Goal: Information Seeking & Learning: Learn about a topic

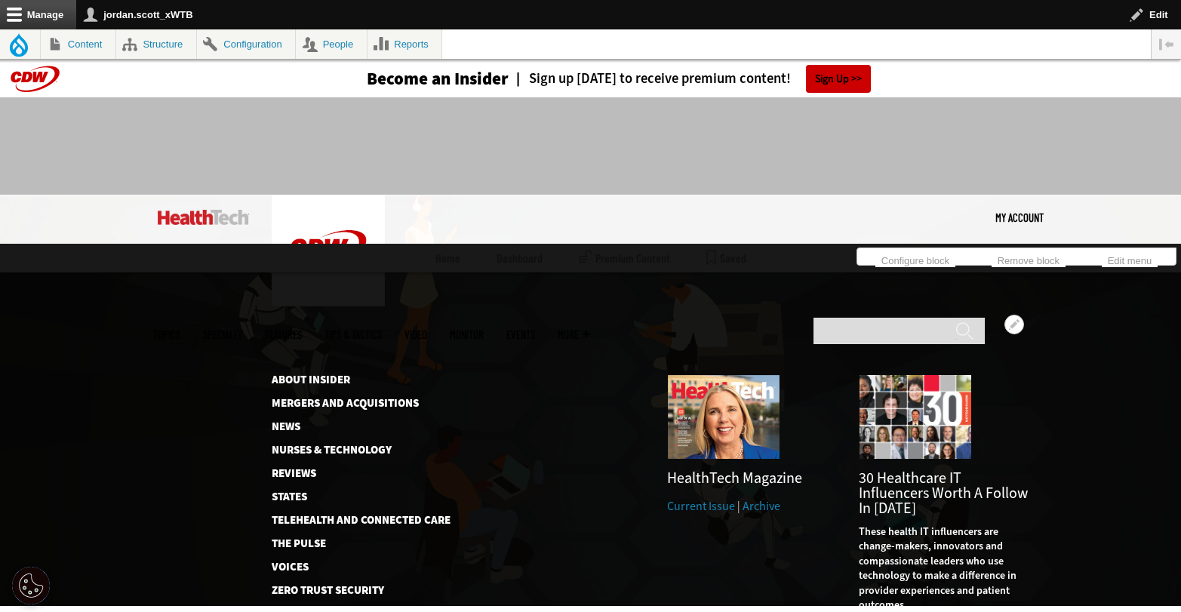
click at [711, 498] on link "Current Issue" at bounding box center [701, 506] width 68 height 16
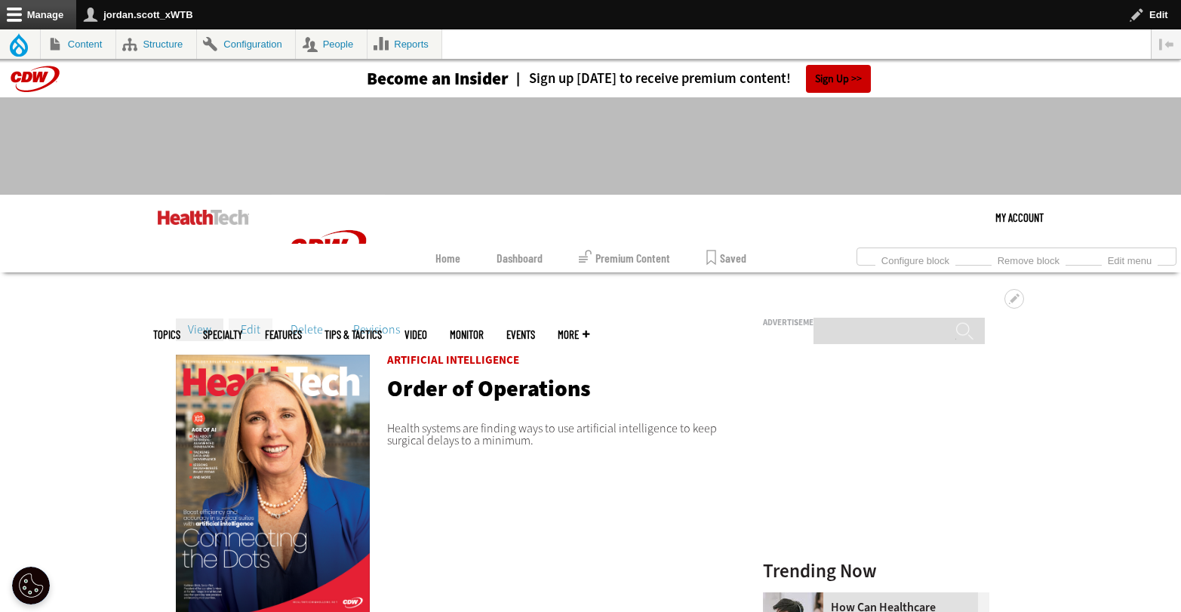
click at [252, 328] on link "Edit" at bounding box center [251, 329] width 44 height 23
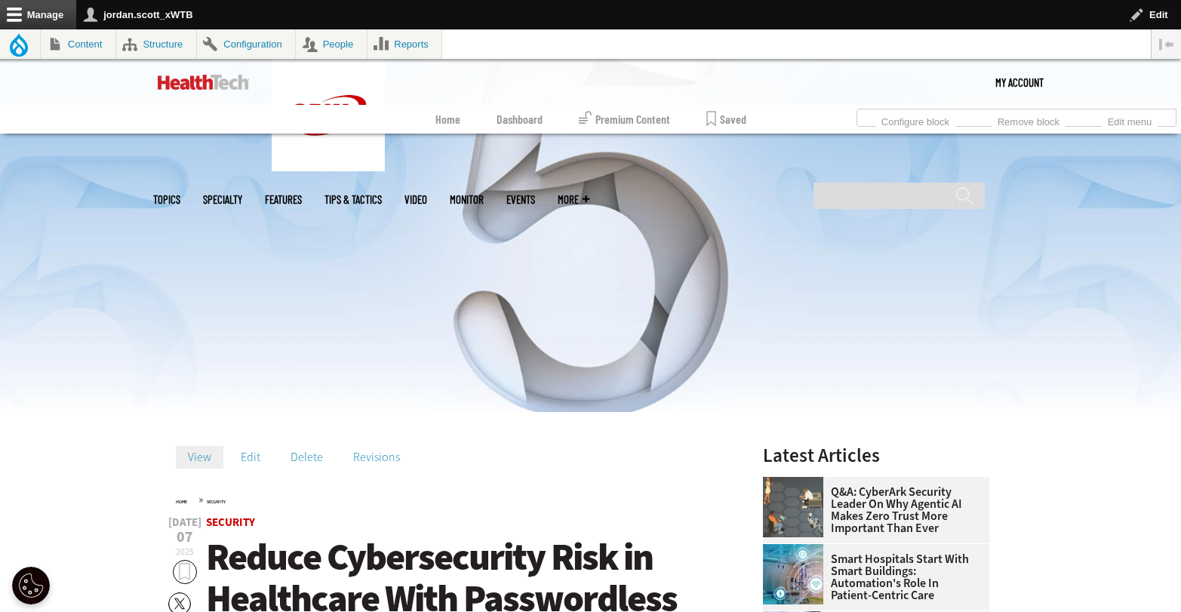
scroll to position [432, 0]
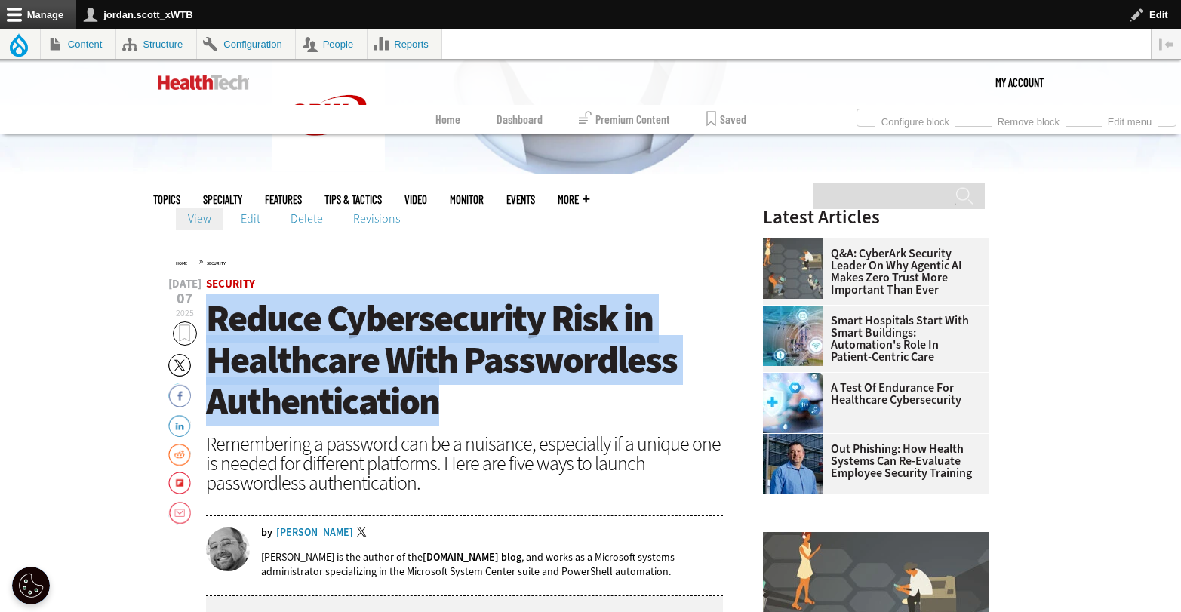
drag, startPoint x: 491, startPoint y: 408, endPoint x: 207, endPoint y: 328, distance: 295.5
click at [207, 328] on h1 "Reduce Cybersecurity Risk in Healthcare With Passwordless Authentication" at bounding box center [465, 360] width 518 height 124
copy span "Reduce Cybersecurity Risk in Healthcare With Passwordless Authentication"
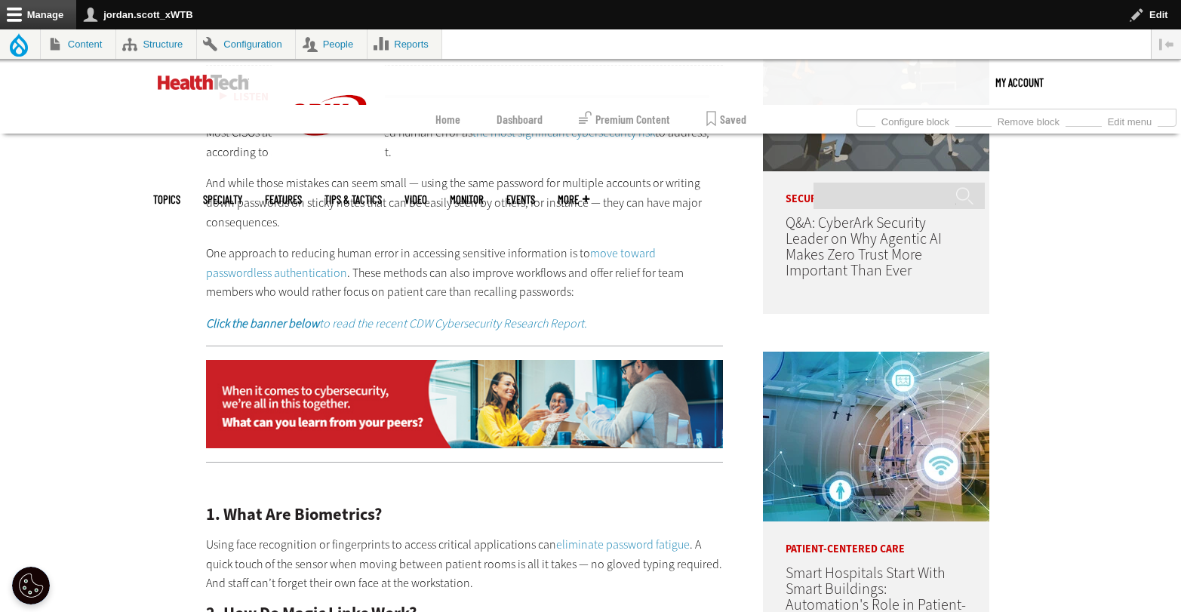
scroll to position [787, 0]
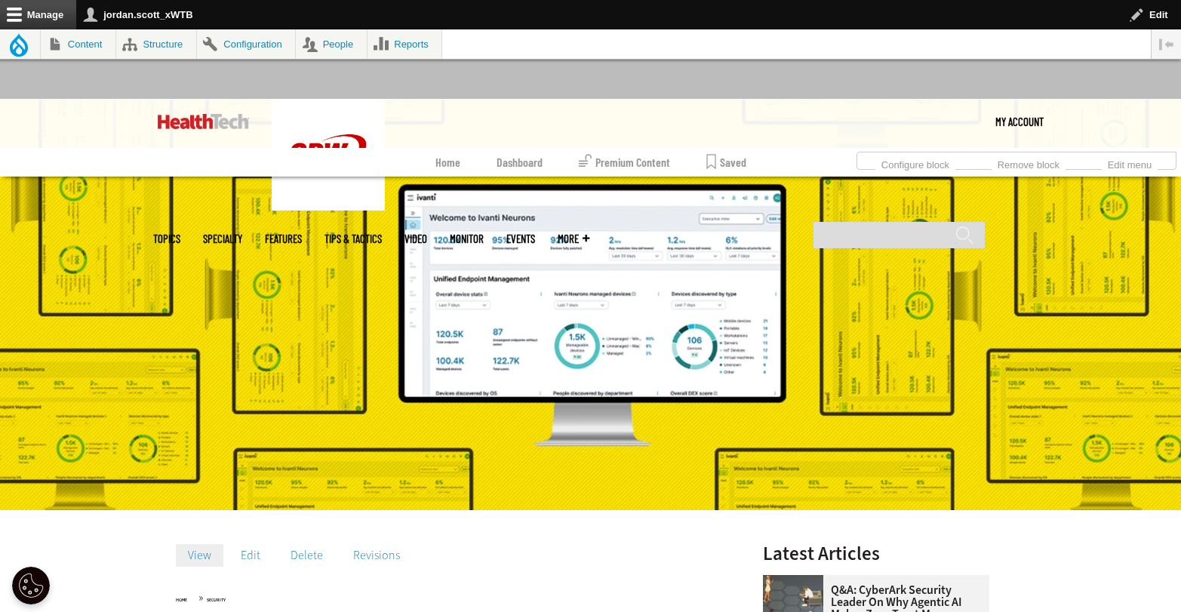
scroll to position [451, 0]
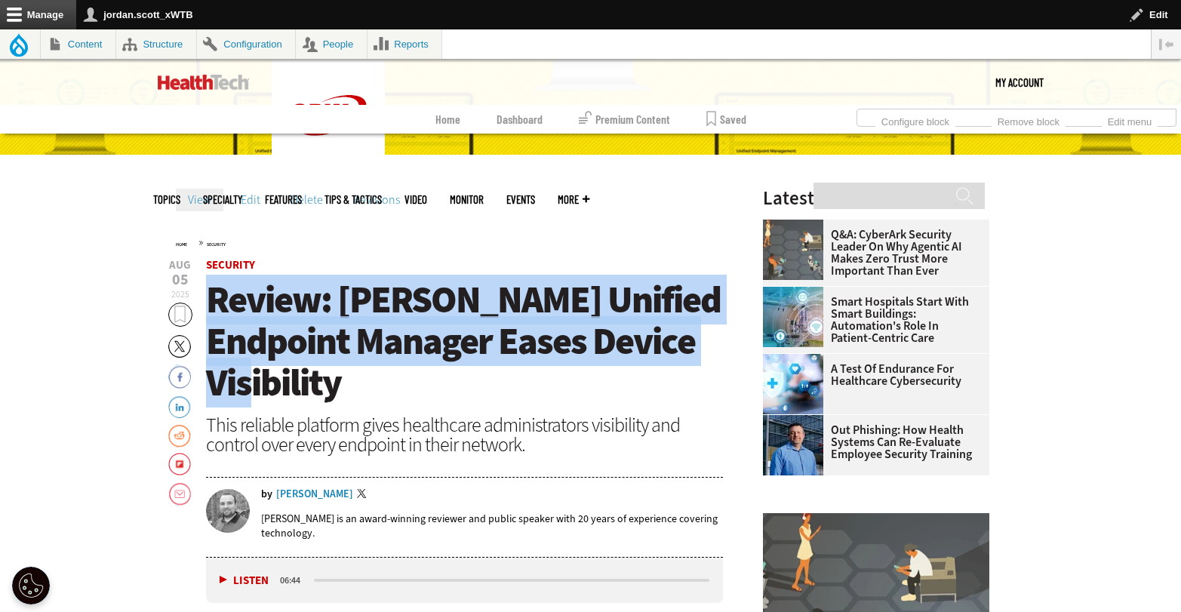
drag, startPoint x: 689, startPoint y: 343, endPoint x: 214, endPoint y: 314, distance: 476.2
click at [214, 314] on h1 "Review: Ivanti Unified Endpoint Manager Eases Device Visibility" at bounding box center [465, 341] width 518 height 124
copy span "Review: Ivanti Unified Endpoint Manager Eases Device Visibility"
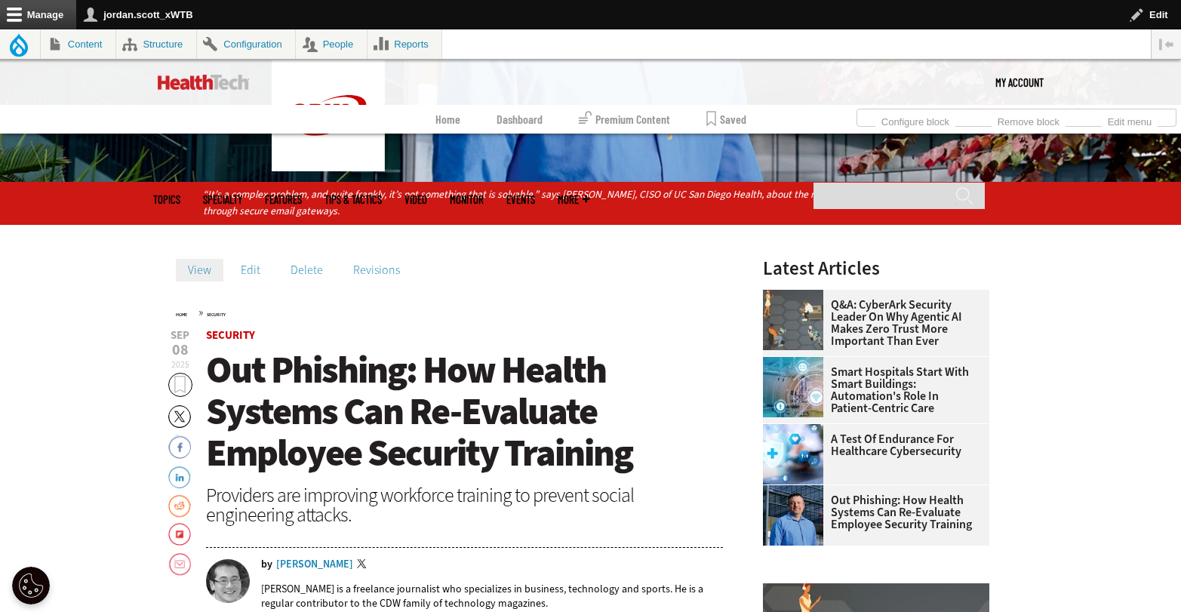
scroll to position [426, 0]
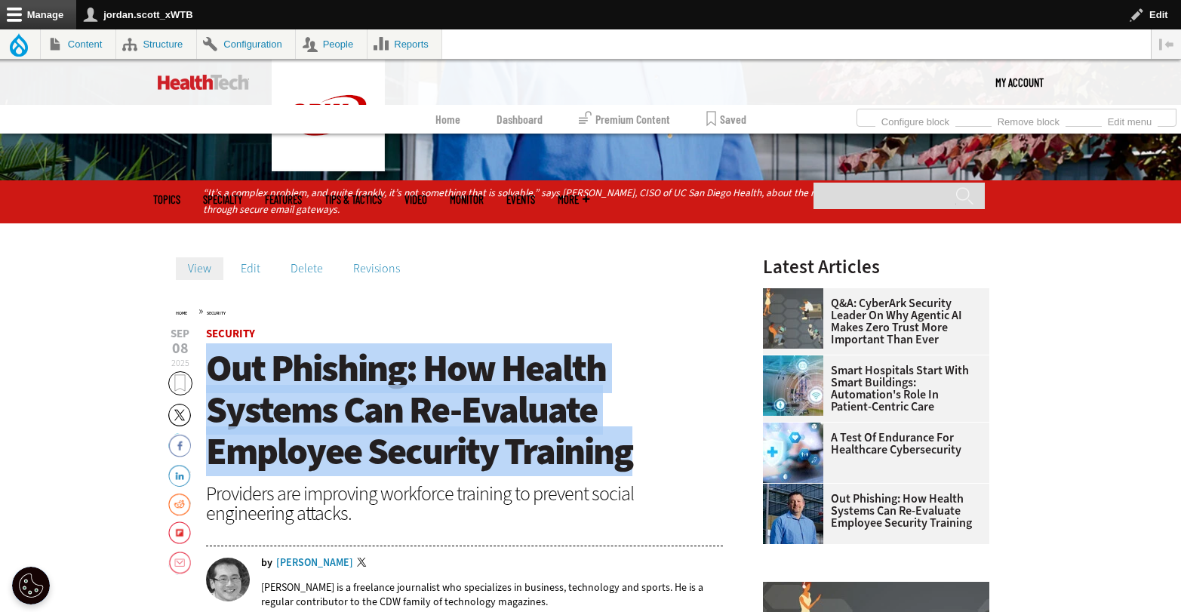
drag, startPoint x: 658, startPoint y: 465, endPoint x: 210, endPoint y: 378, distance: 455.7
click at [210, 378] on h1 "Out Phishing: How Health Systems Can Re-Evaluate Employee Security Training" at bounding box center [465, 410] width 518 height 124
copy span "Out Phishing: How Health Systems Can Re-Evaluate Employee Security Training"
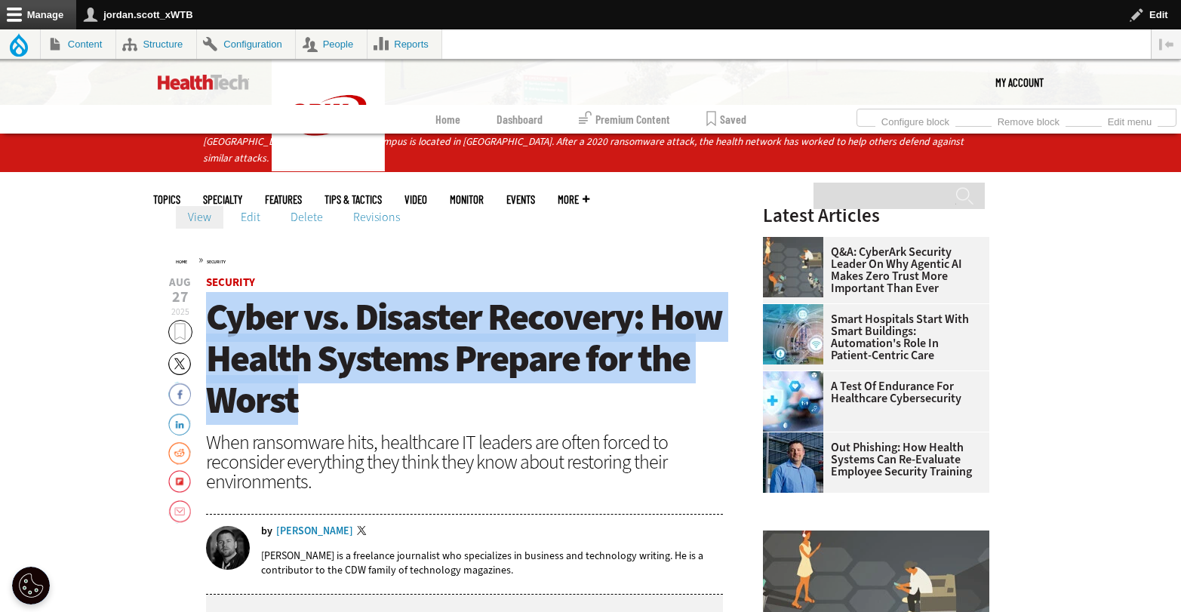
drag, startPoint x: 257, startPoint y: 373, endPoint x: 210, endPoint y: 326, distance: 66.7
click at [210, 326] on h1 "Cyber vs. Disaster Recovery: How Health Systems Prepare for the Worst" at bounding box center [465, 358] width 518 height 124
copy span "Cyber vs. Disaster Recovery: How Health Systems Prepare for the Worst"
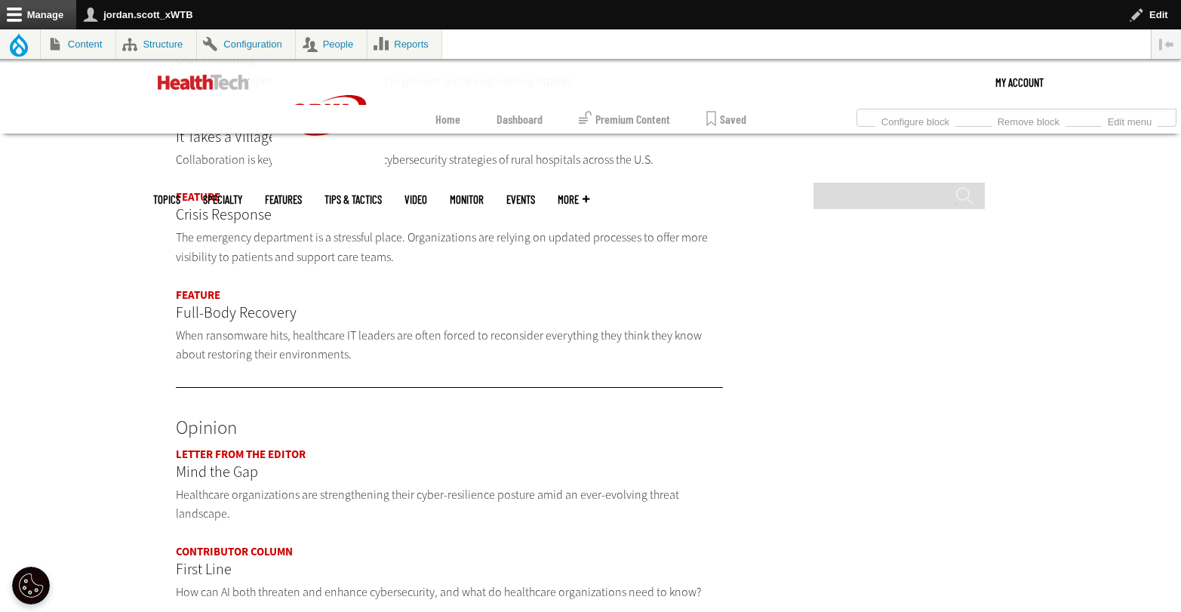
scroll to position [1353, 0]
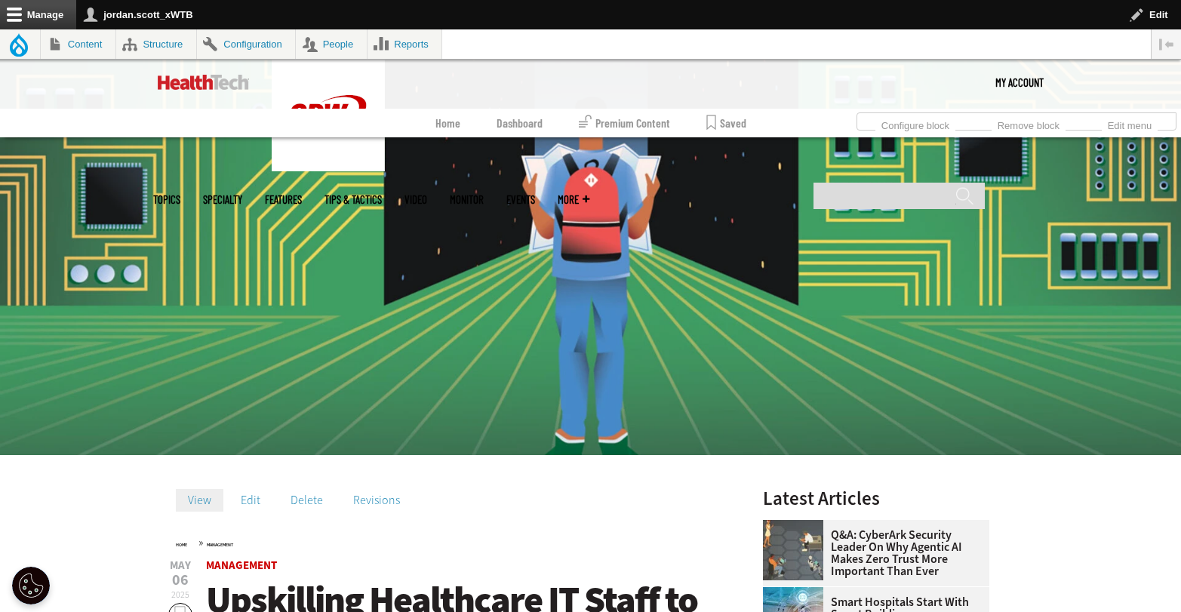
scroll to position [290, 0]
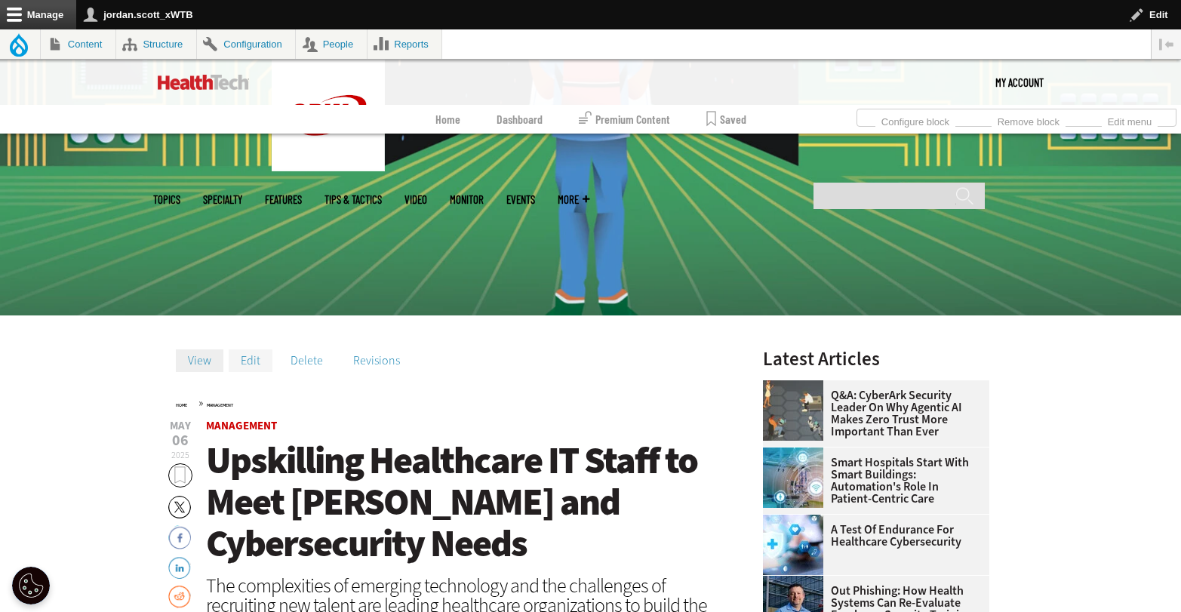
click at [248, 363] on link "Edit" at bounding box center [251, 360] width 44 height 23
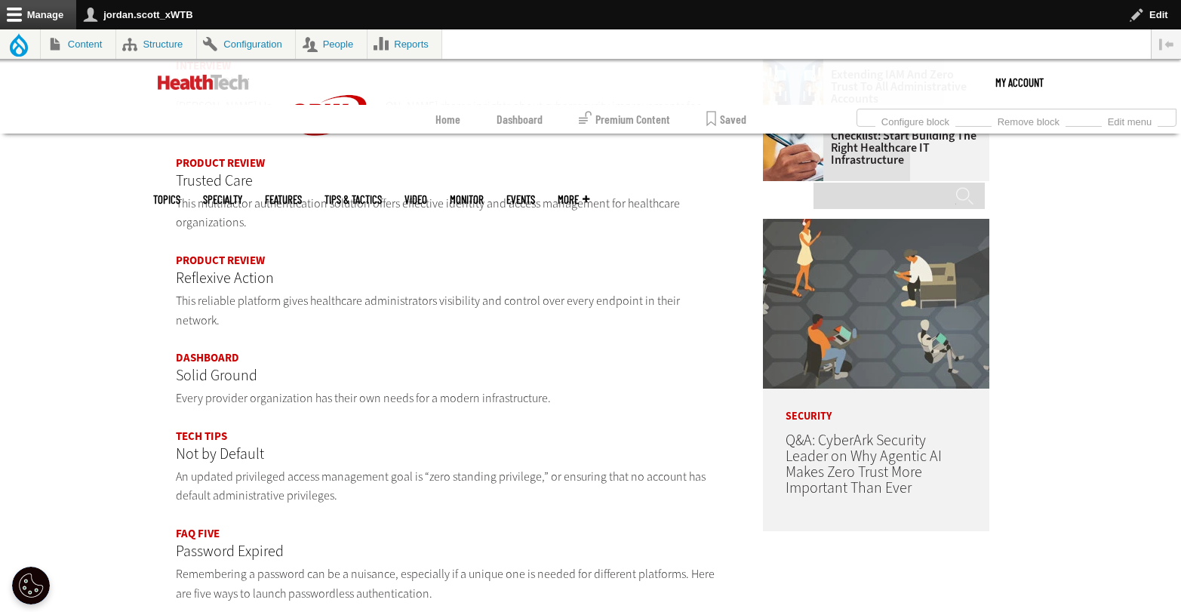
scroll to position [876, 0]
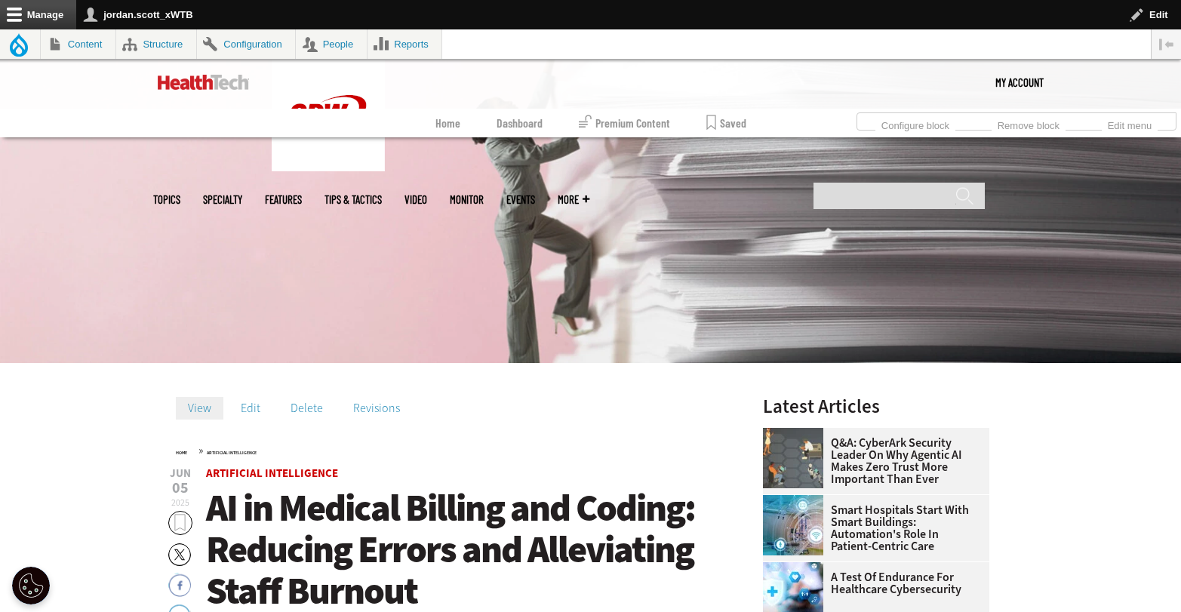
scroll to position [330, 0]
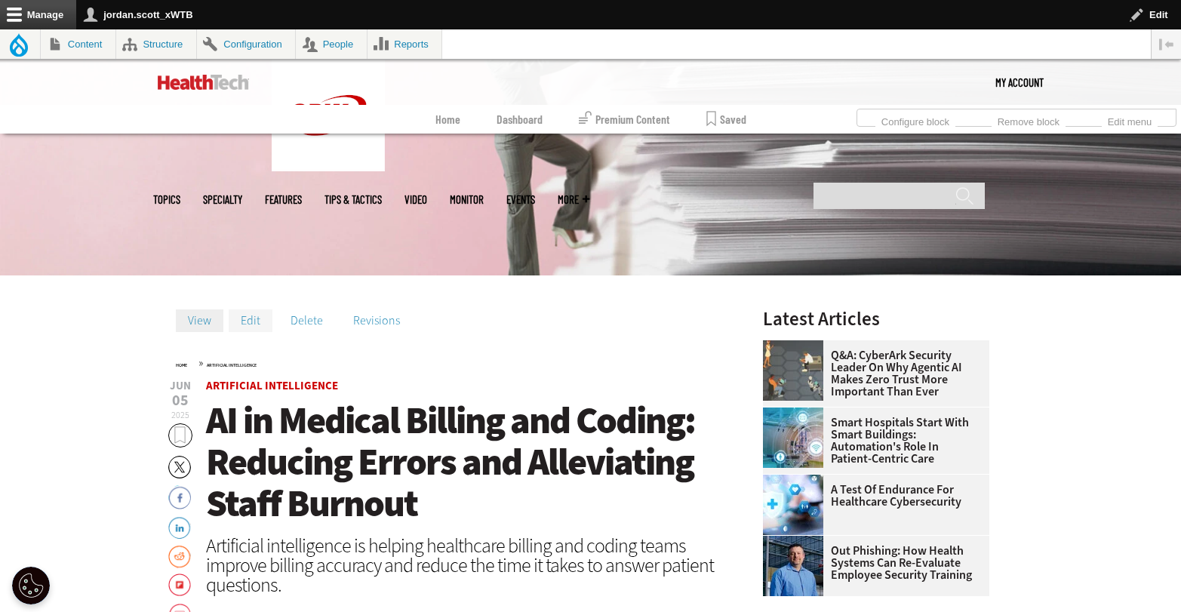
click at [246, 316] on link "Edit" at bounding box center [251, 320] width 44 height 23
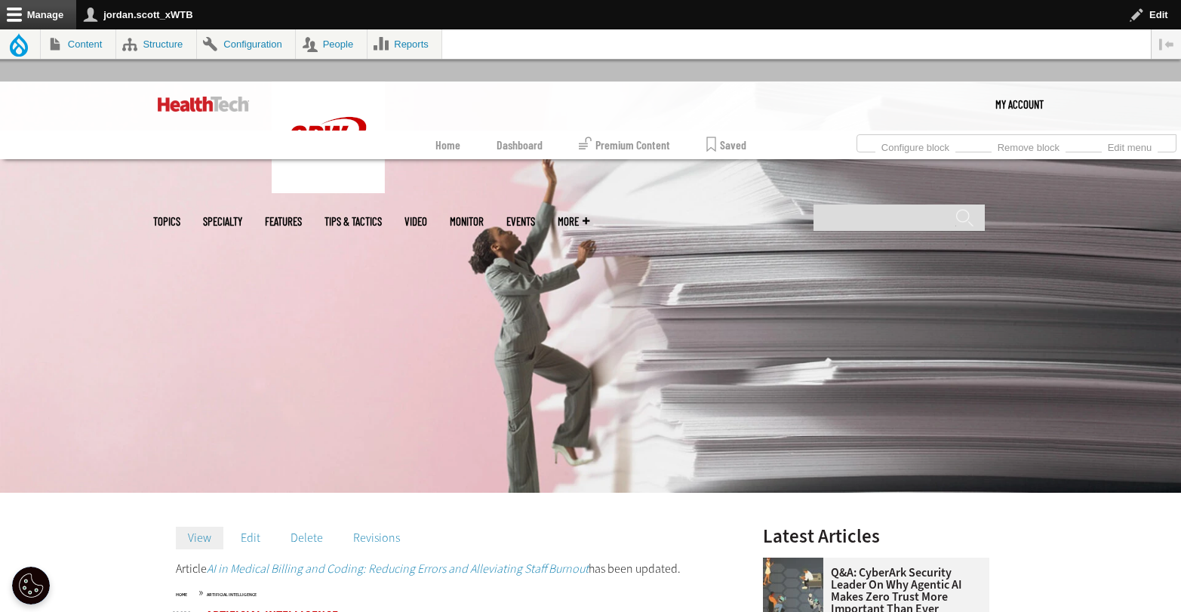
scroll to position [133, 0]
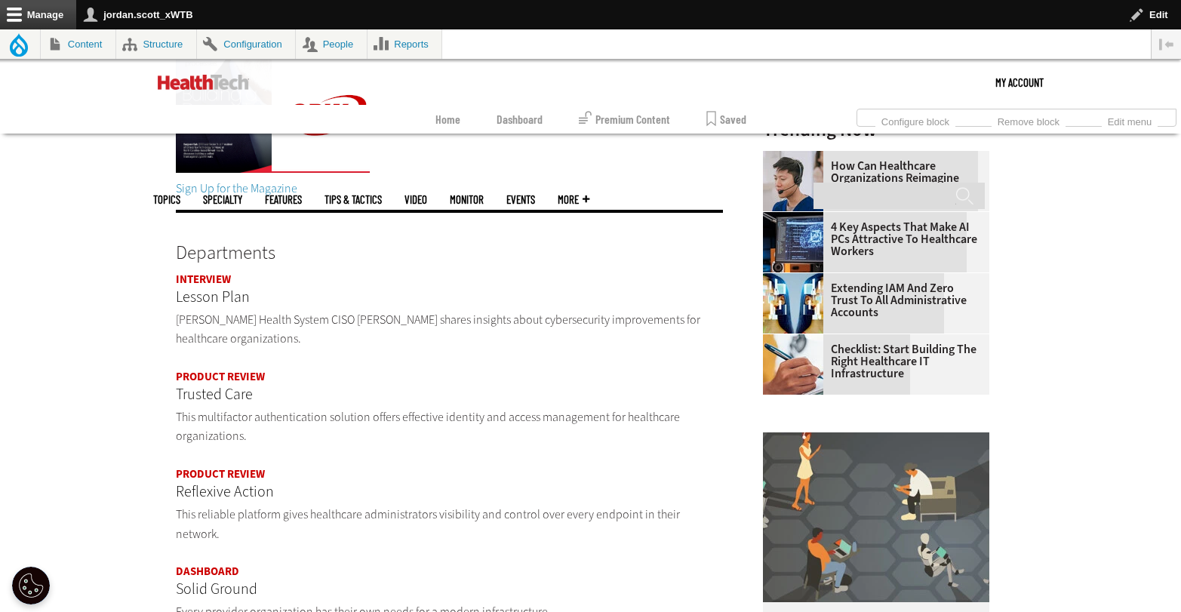
scroll to position [440, 0]
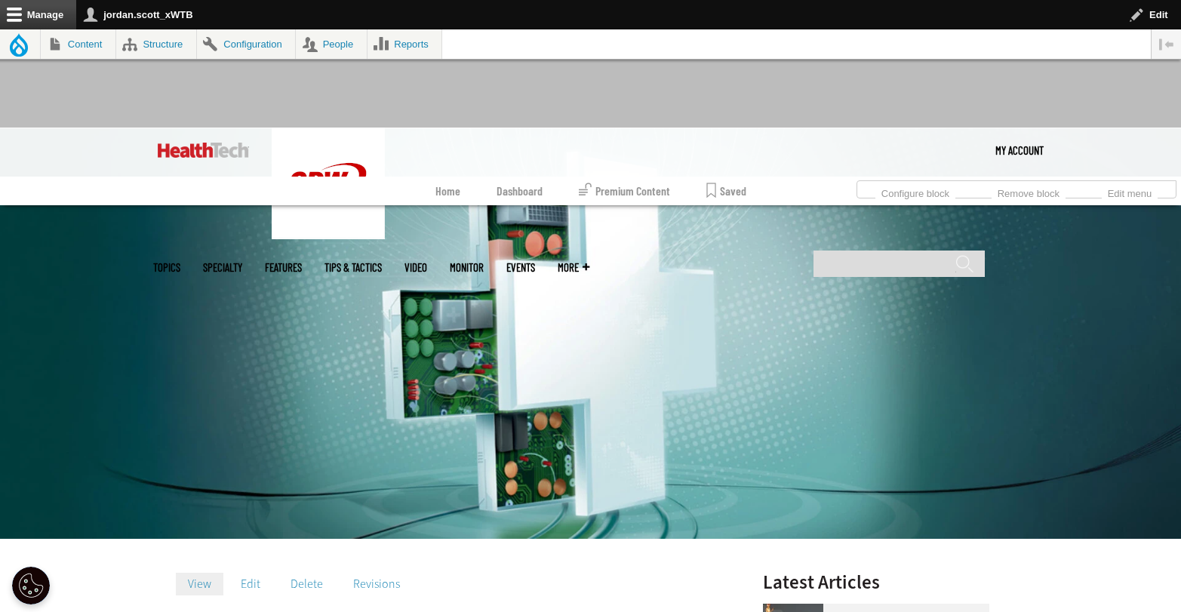
scroll to position [276, 0]
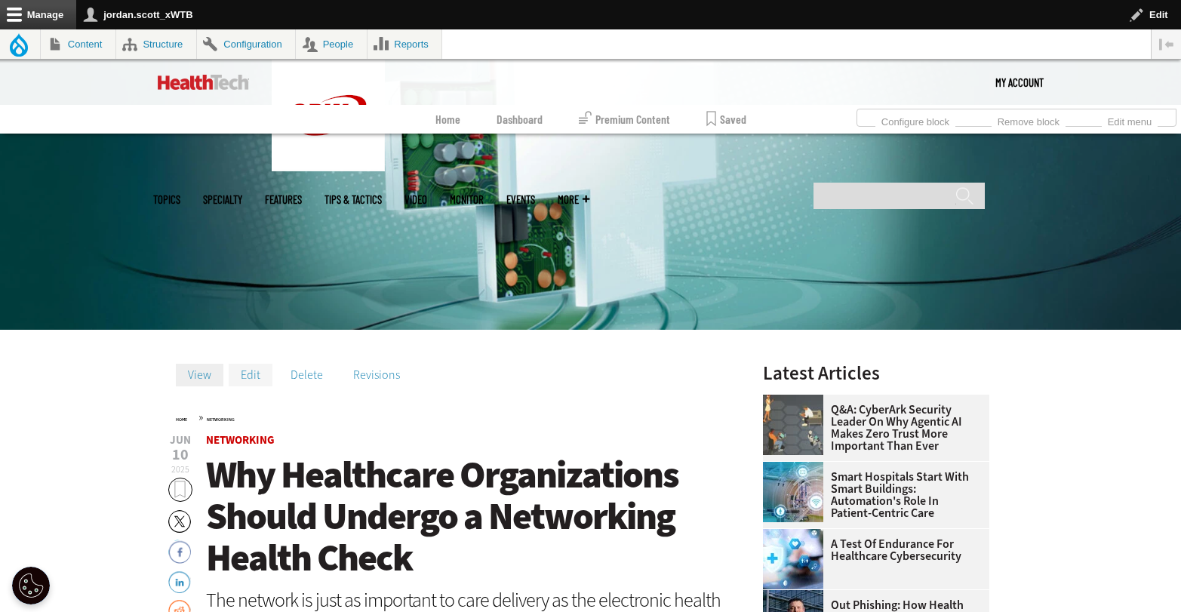
click at [238, 375] on link "Edit" at bounding box center [251, 375] width 44 height 23
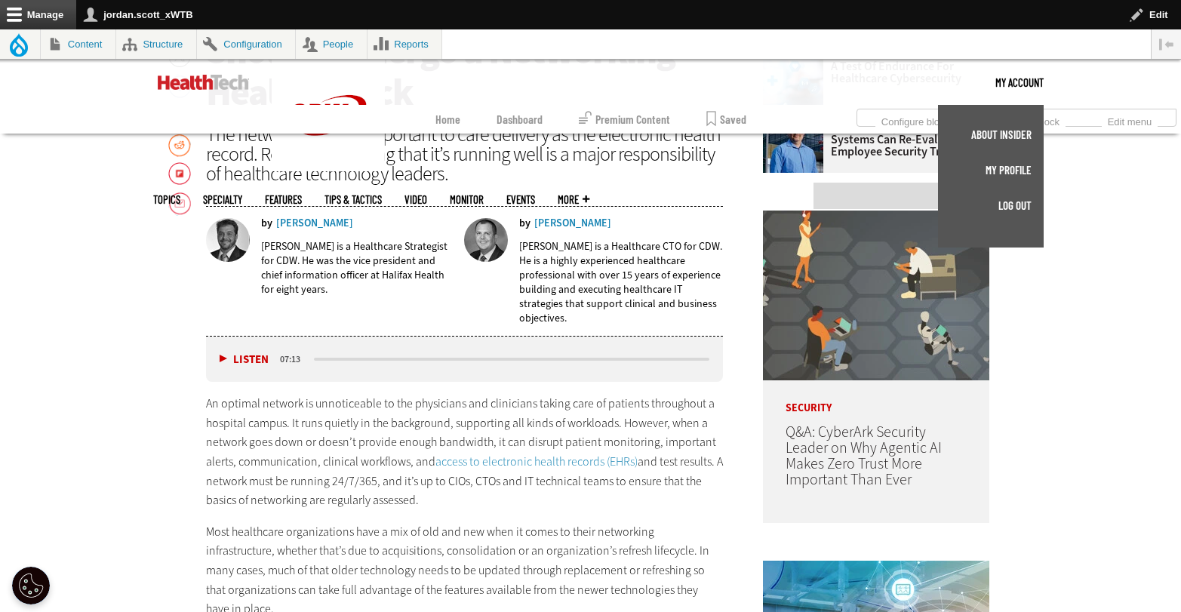
scroll to position [308, 0]
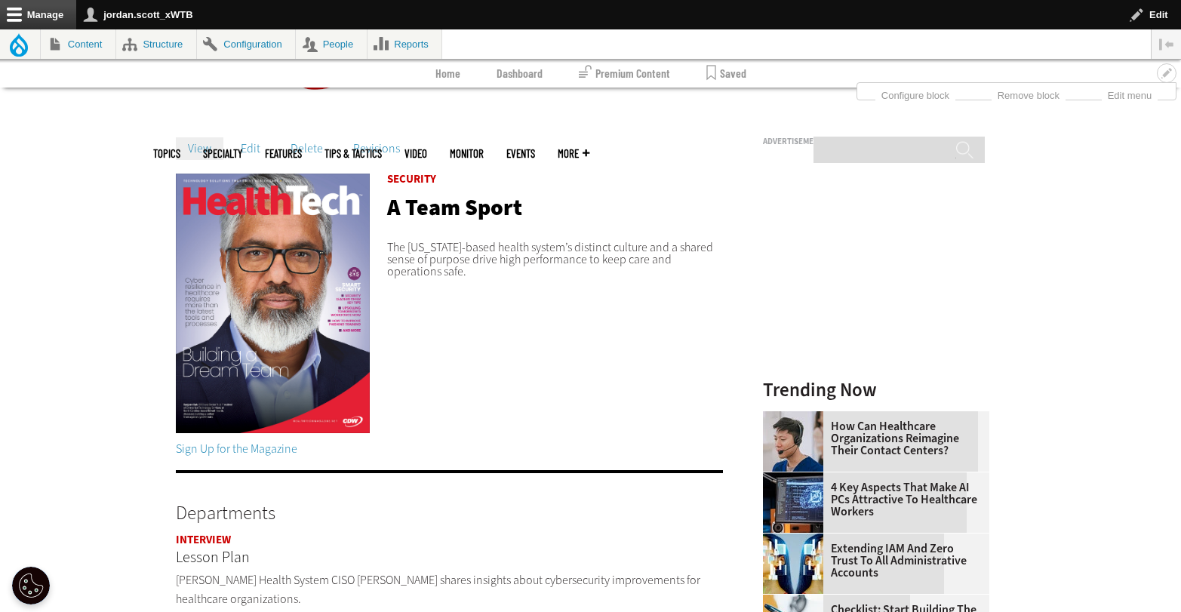
scroll to position [20, 0]
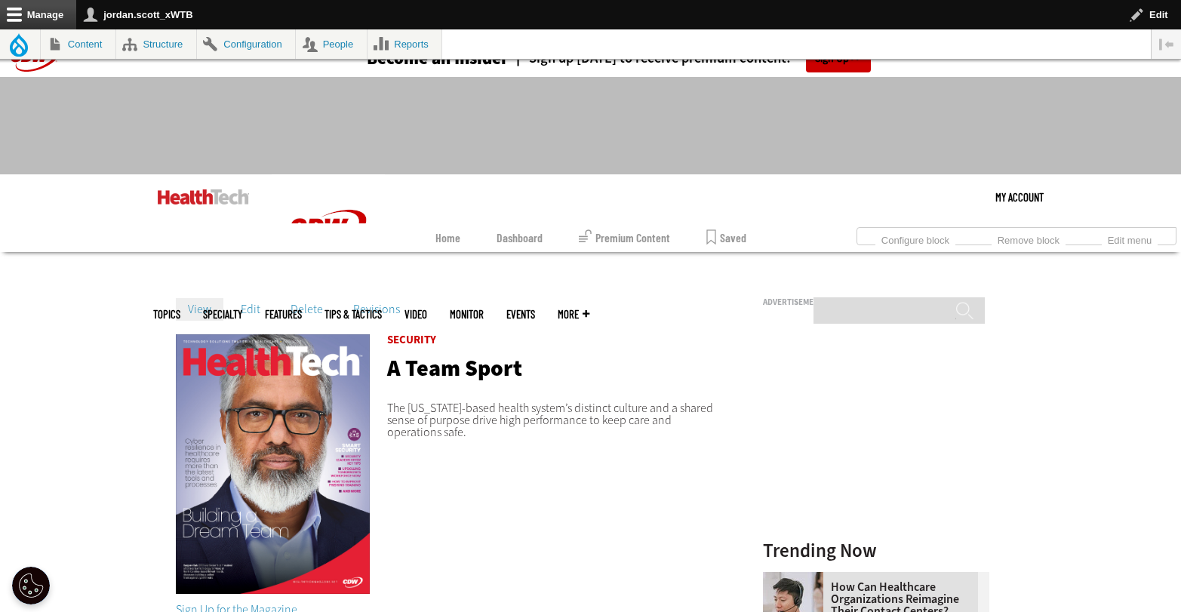
click at [201, 201] on img at bounding box center [203, 196] width 91 height 15
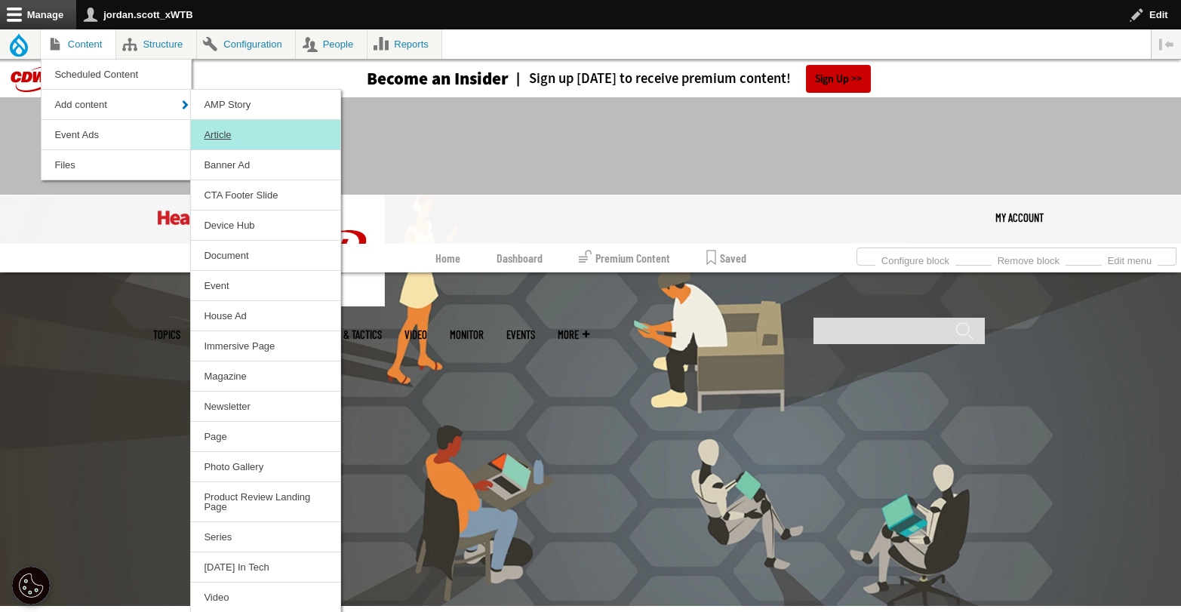
click at [232, 129] on link "Article" at bounding box center [265, 134] width 149 height 29
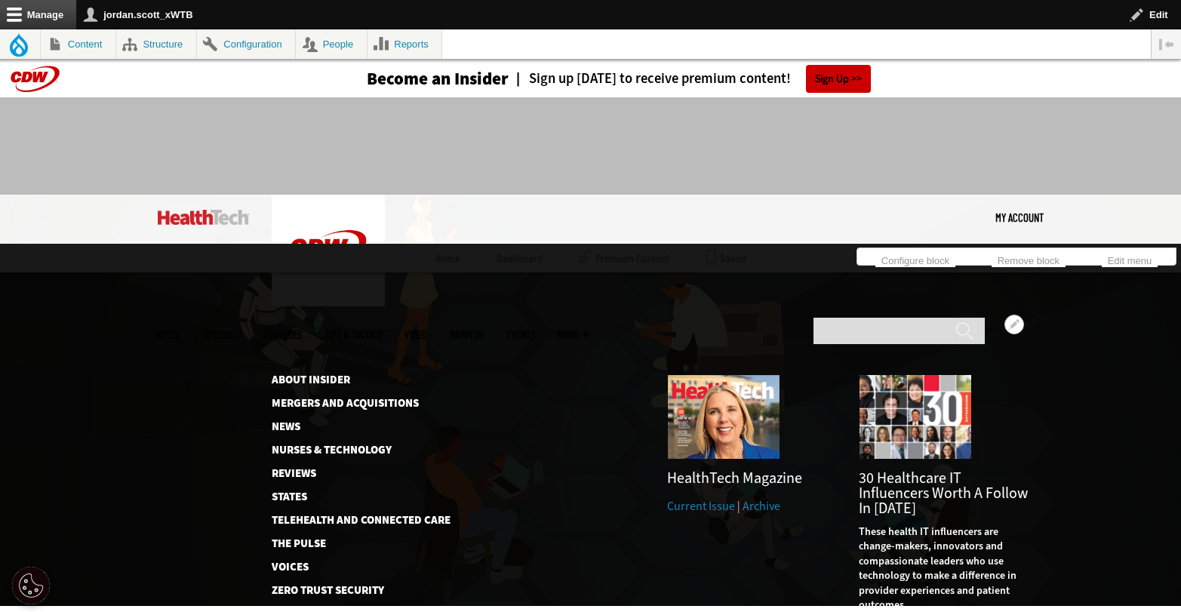
click at [688, 498] on link "Current Issue" at bounding box center [701, 506] width 68 height 16
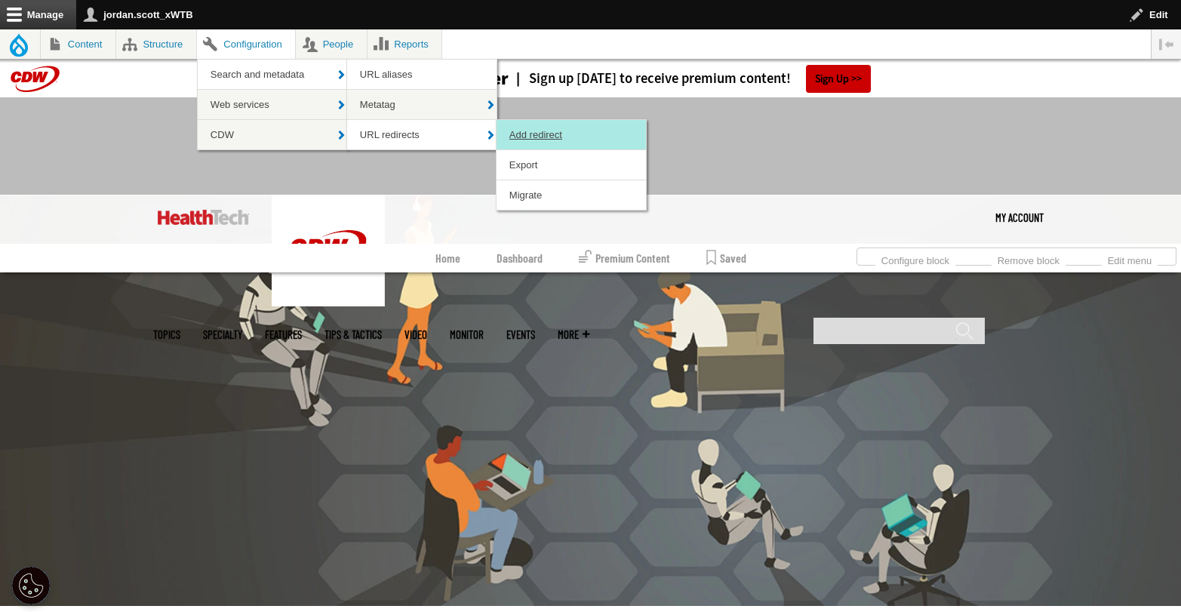
click at [565, 139] on link "Add redirect" at bounding box center [570, 134] width 149 height 29
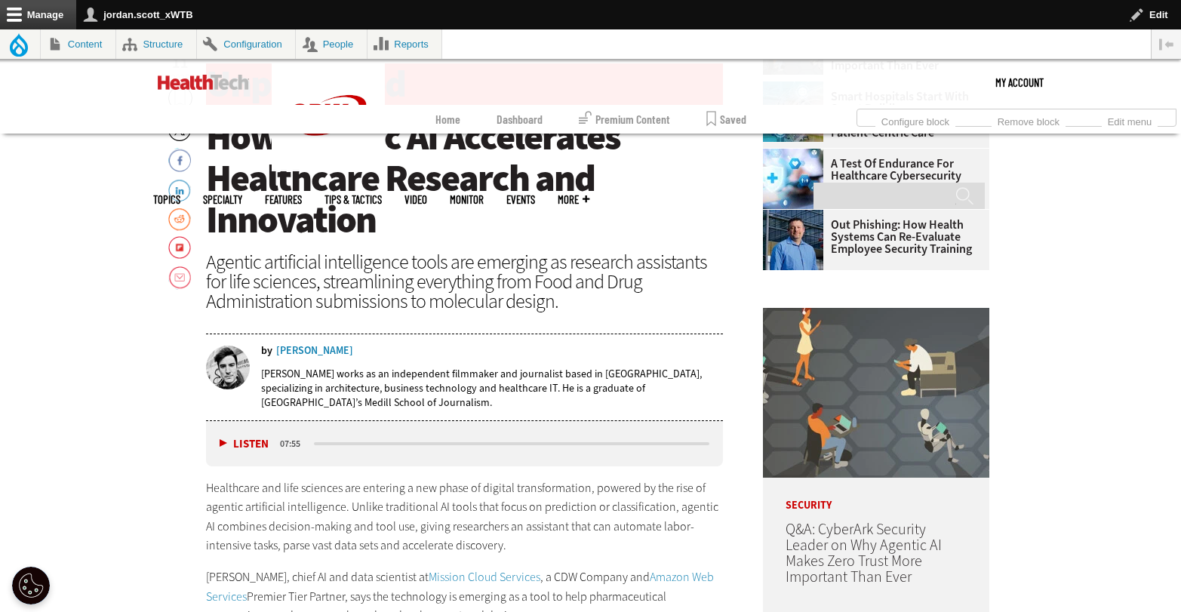
scroll to position [17, 0]
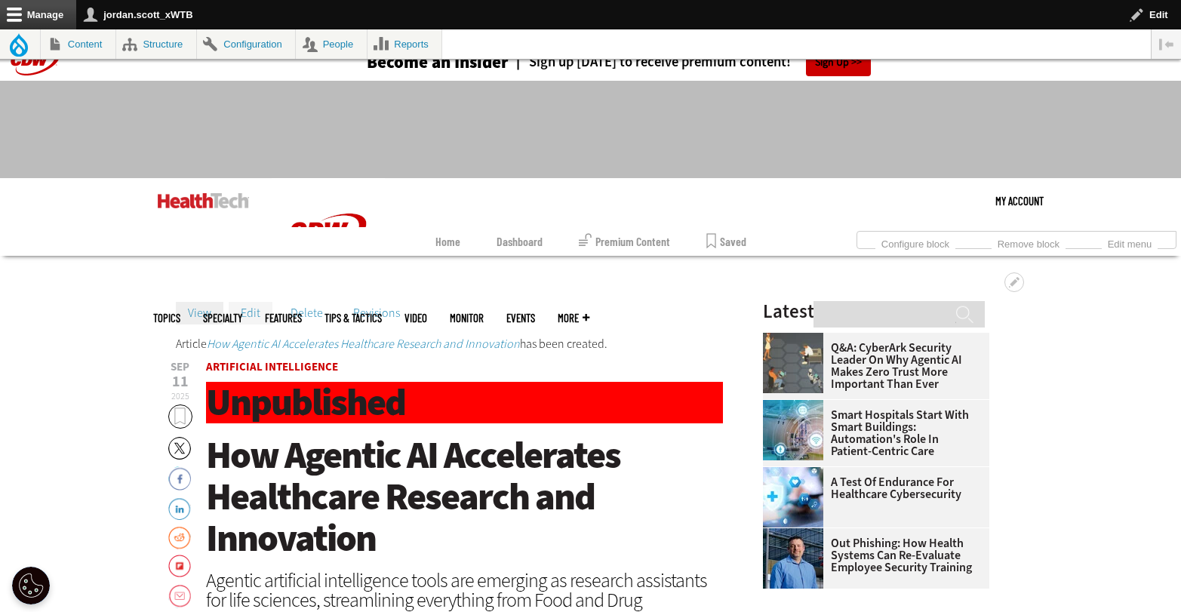
click at [253, 312] on link "Edit" at bounding box center [251, 313] width 44 height 23
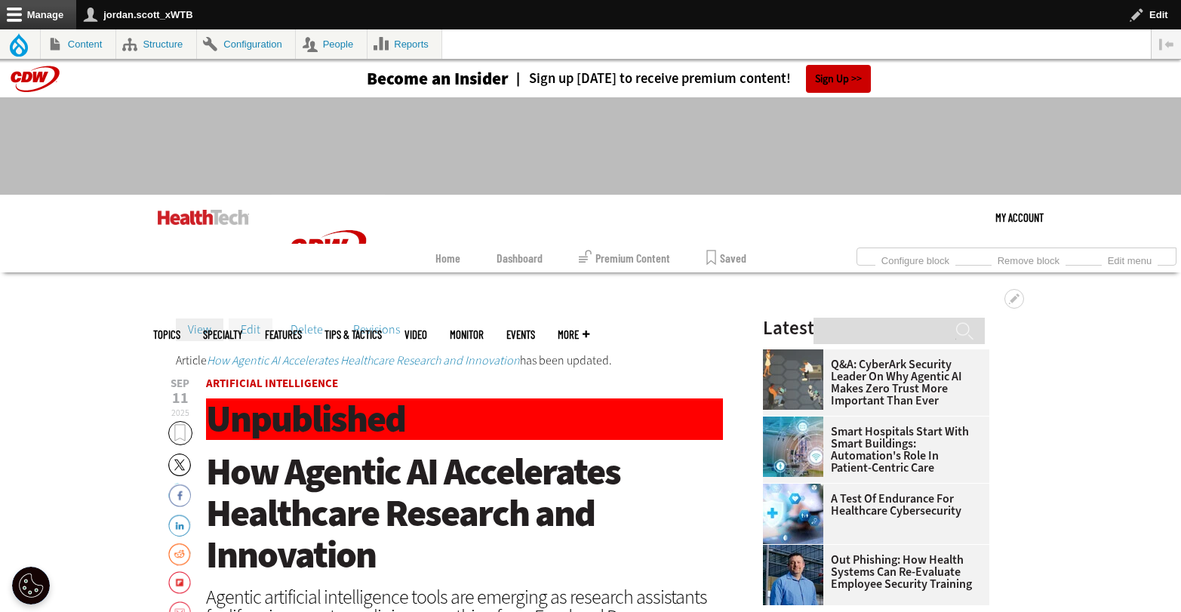
click at [255, 322] on link "Edit" at bounding box center [251, 329] width 44 height 23
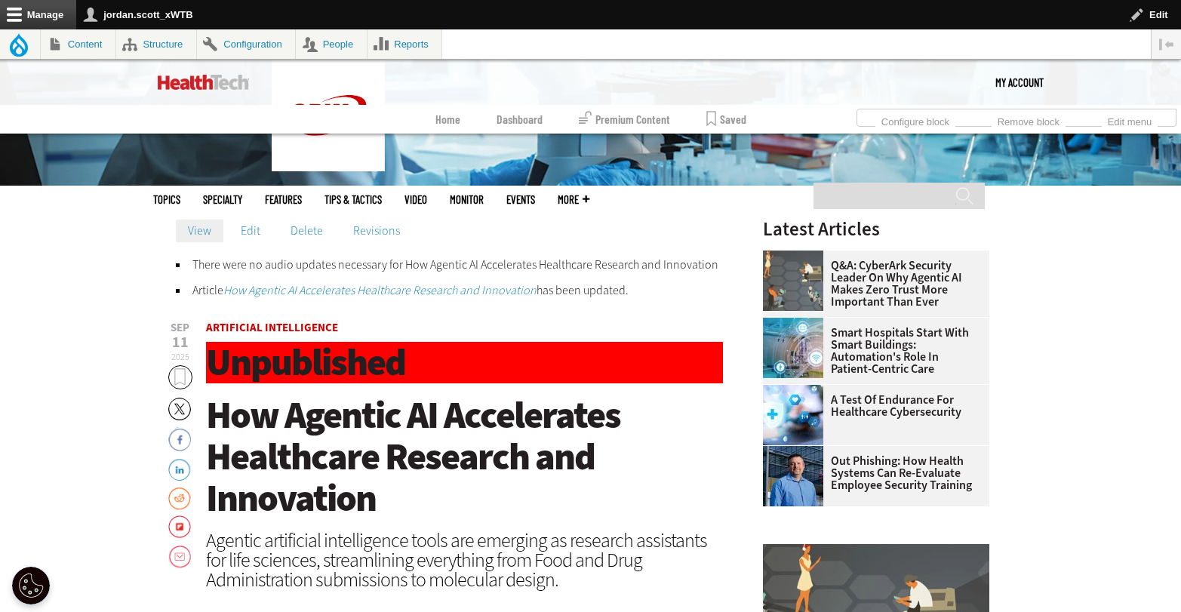
scroll to position [417, 0]
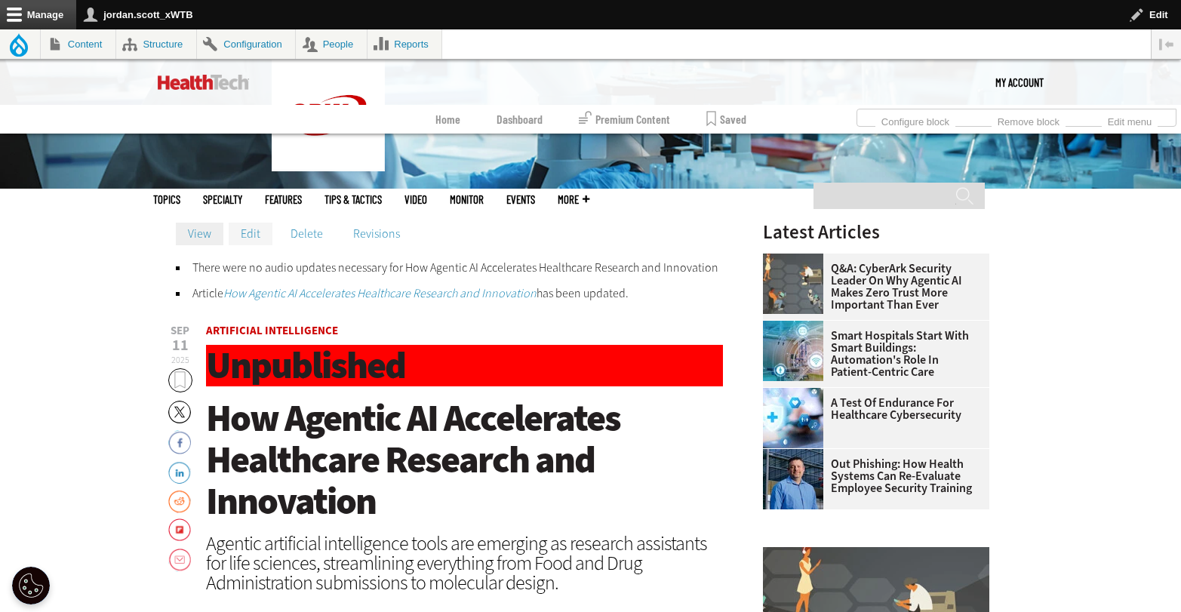
click at [254, 238] on link "Edit" at bounding box center [251, 234] width 44 height 23
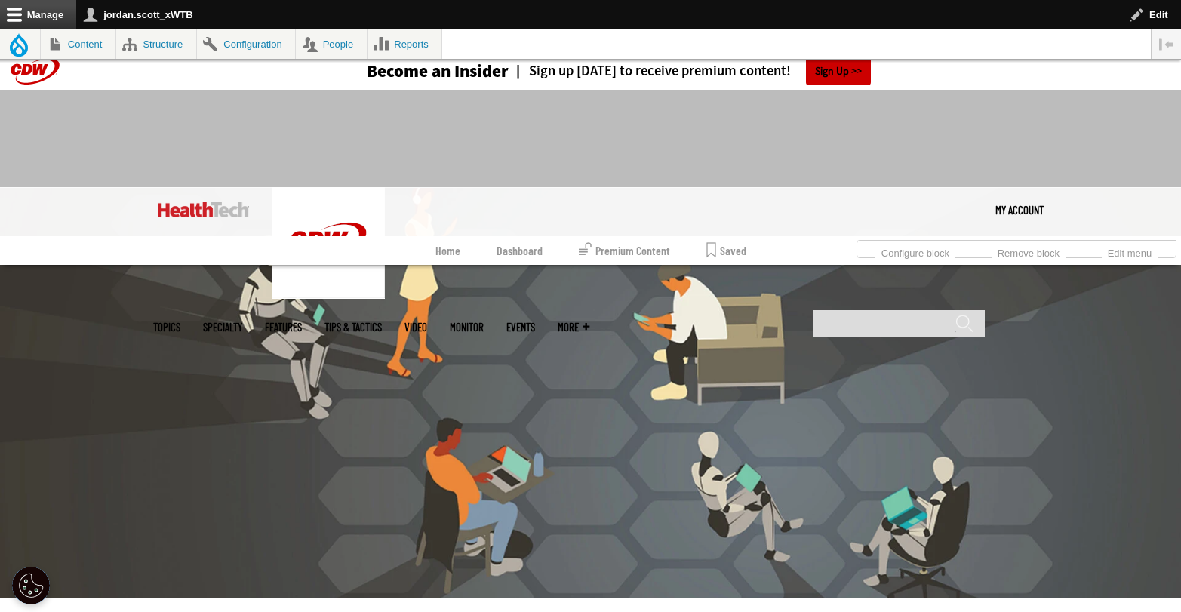
scroll to position [8, 0]
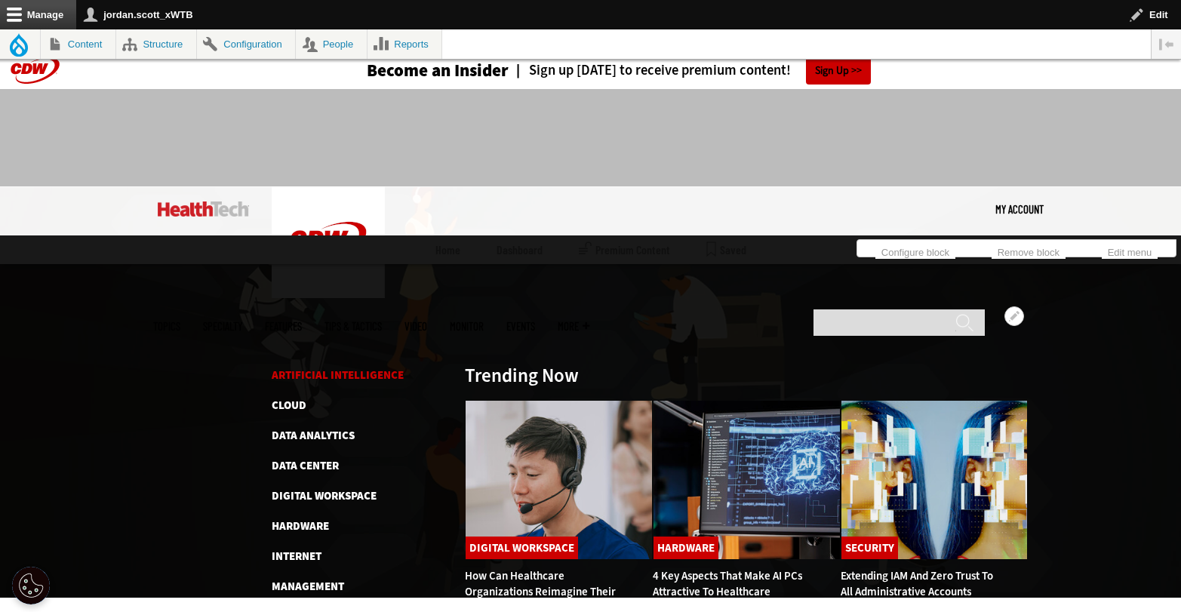
click at [315, 367] on link "Artificial Intelligence" at bounding box center [338, 374] width 132 height 15
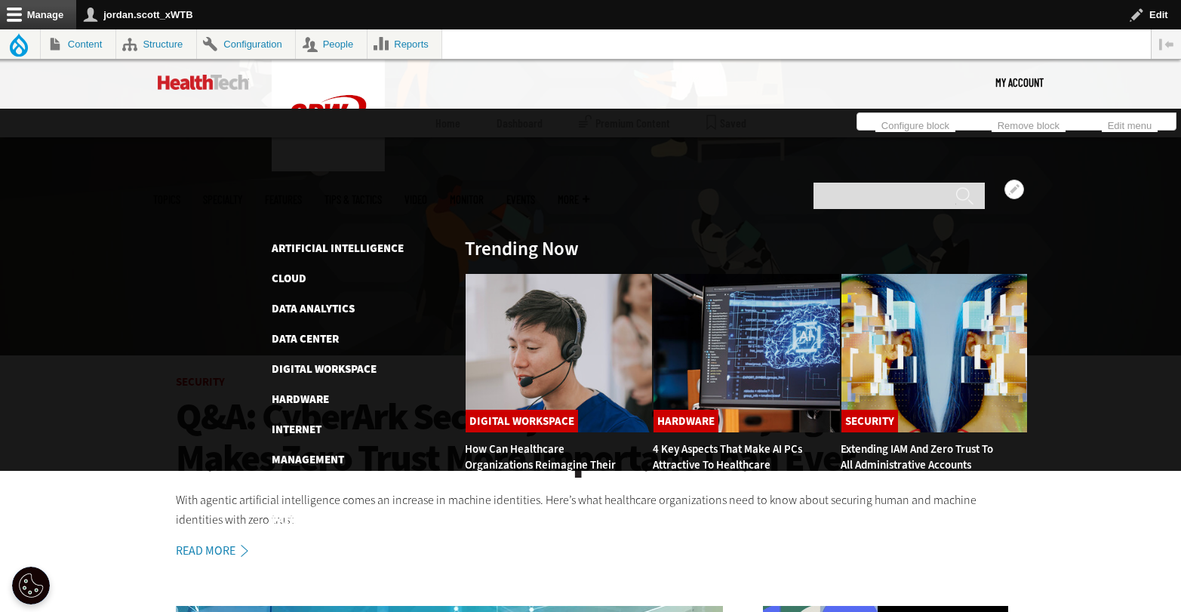
scroll to position [253, 0]
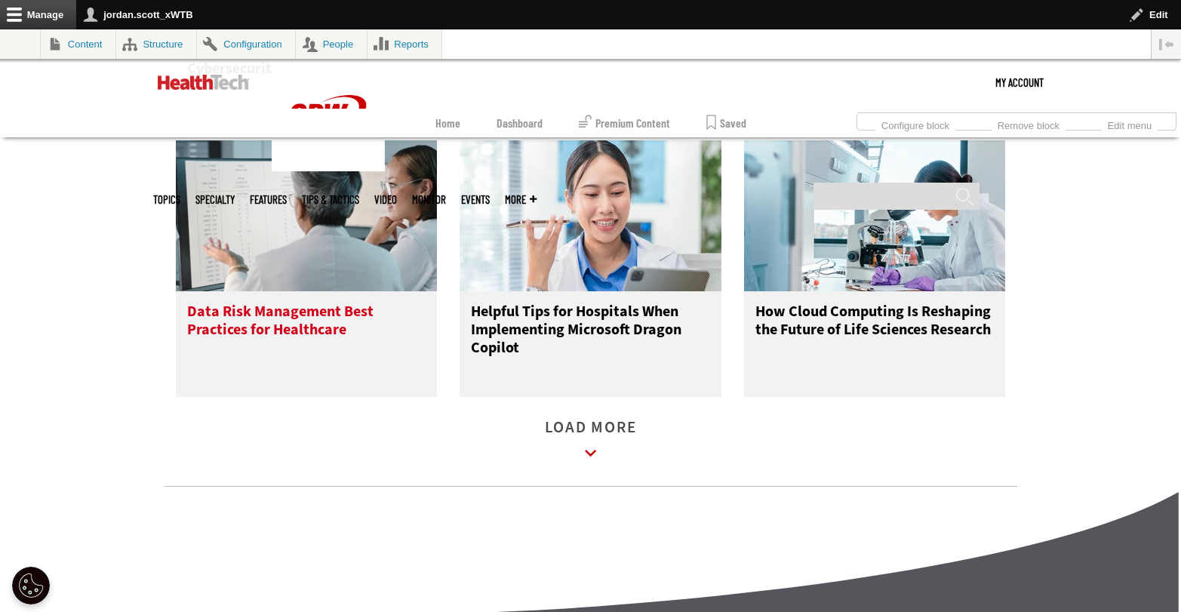
scroll to position [2164, 0]
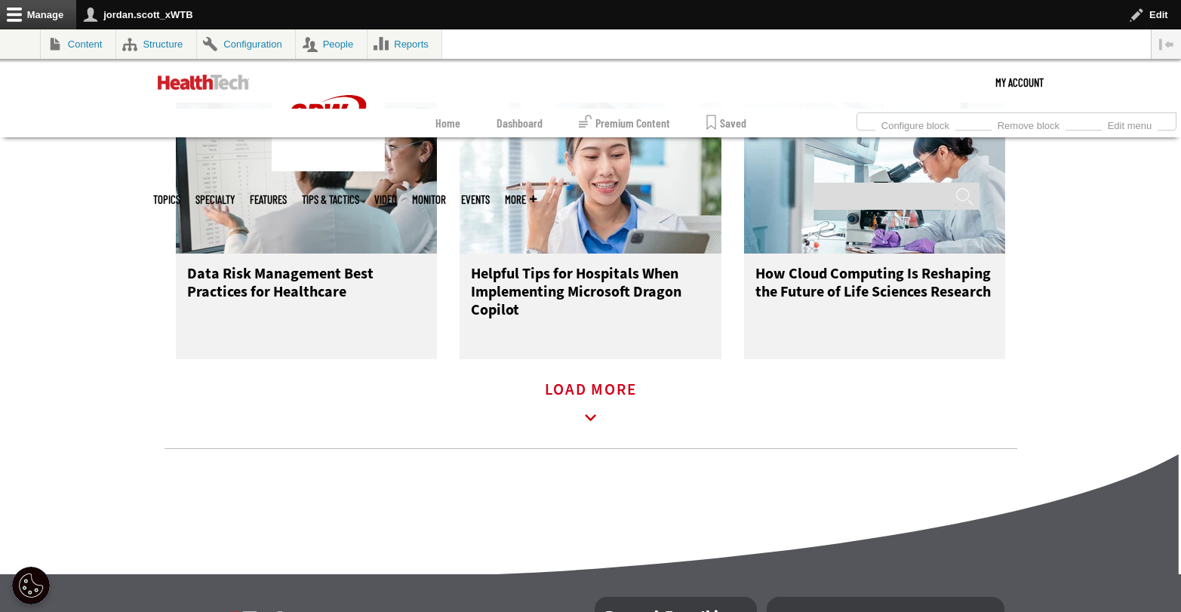
click at [604, 413] on icon at bounding box center [590, 418] width 35 height 35
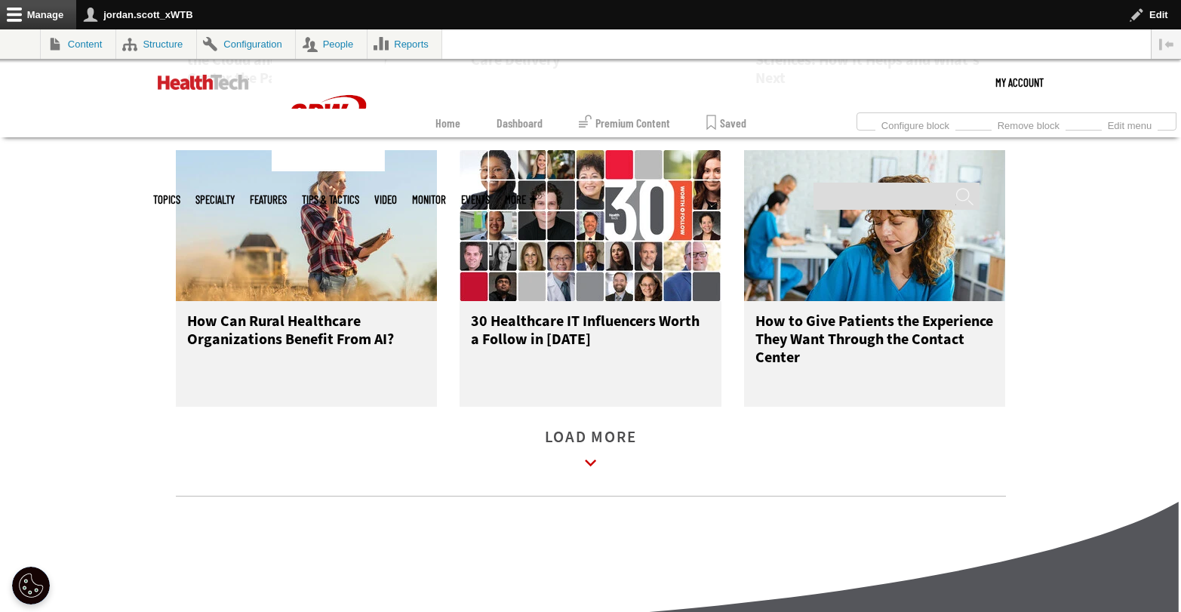
scroll to position [2662, 0]
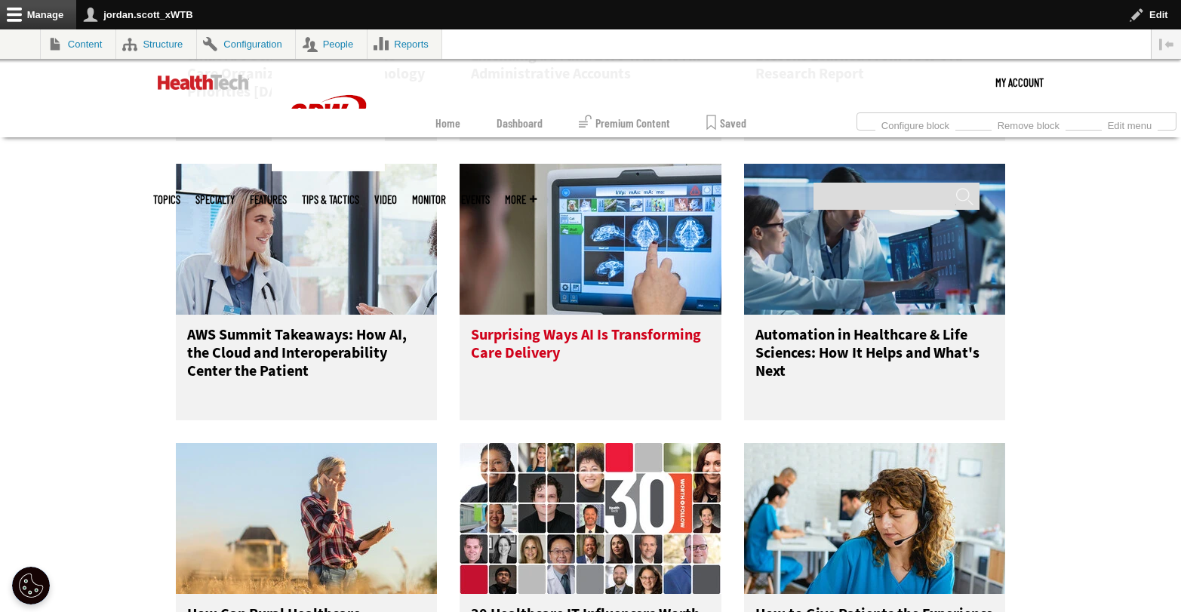
click at [496, 361] on h3 "Surprising Ways AI Is Transforming Care Delivery" at bounding box center [590, 356] width 239 height 60
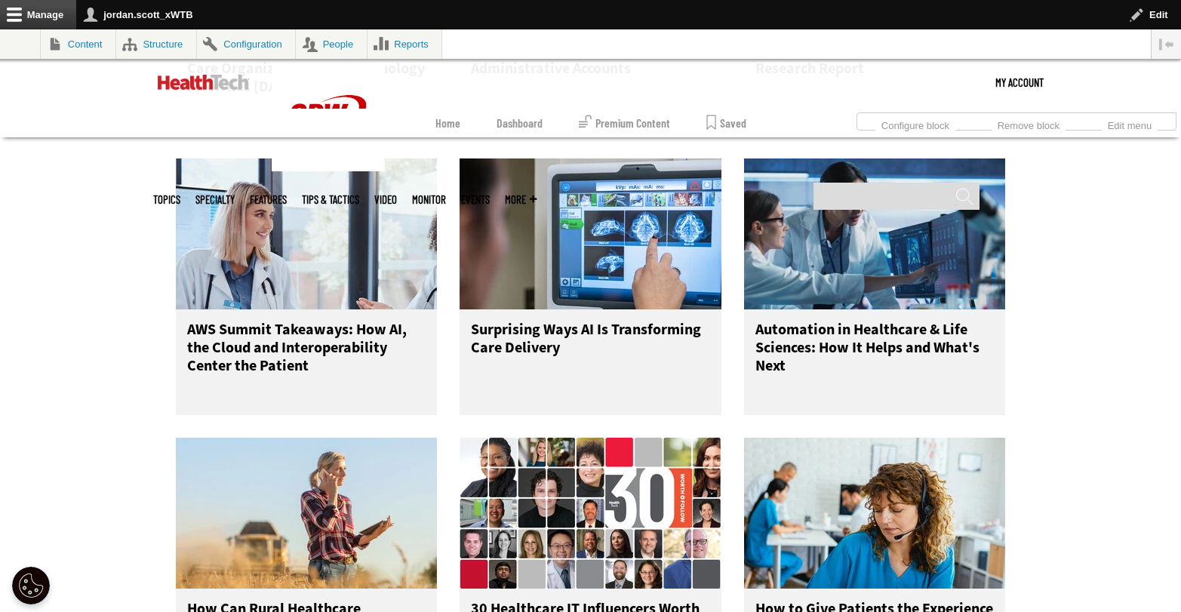
scroll to position [2668, 0]
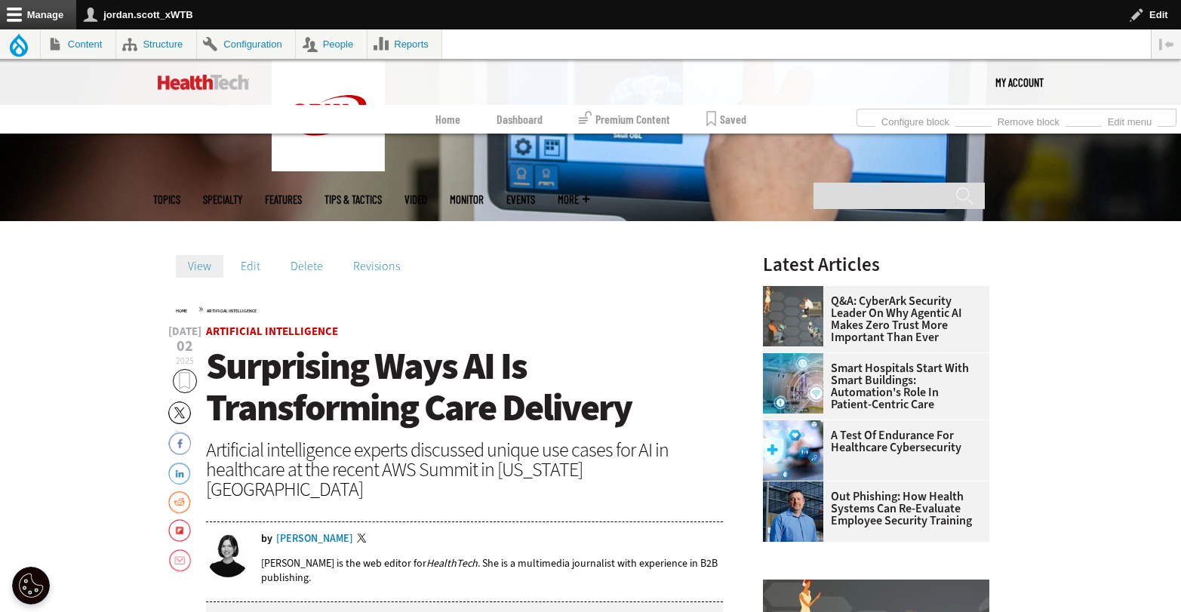
scroll to position [210, 0]
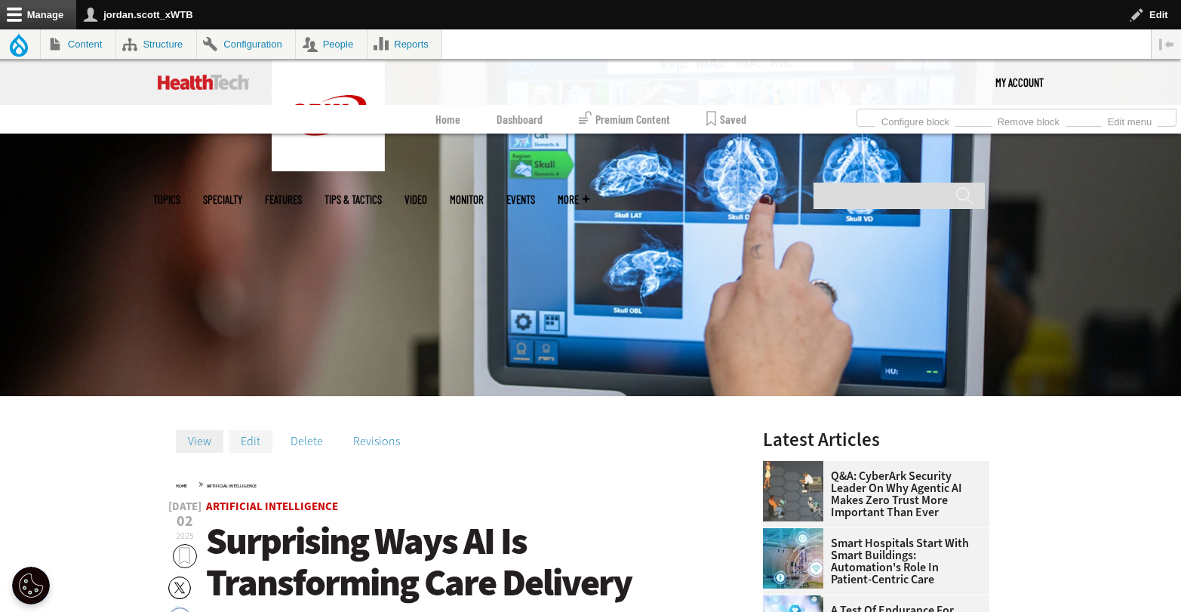
click at [254, 450] on link "Edit" at bounding box center [251, 441] width 44 height 23
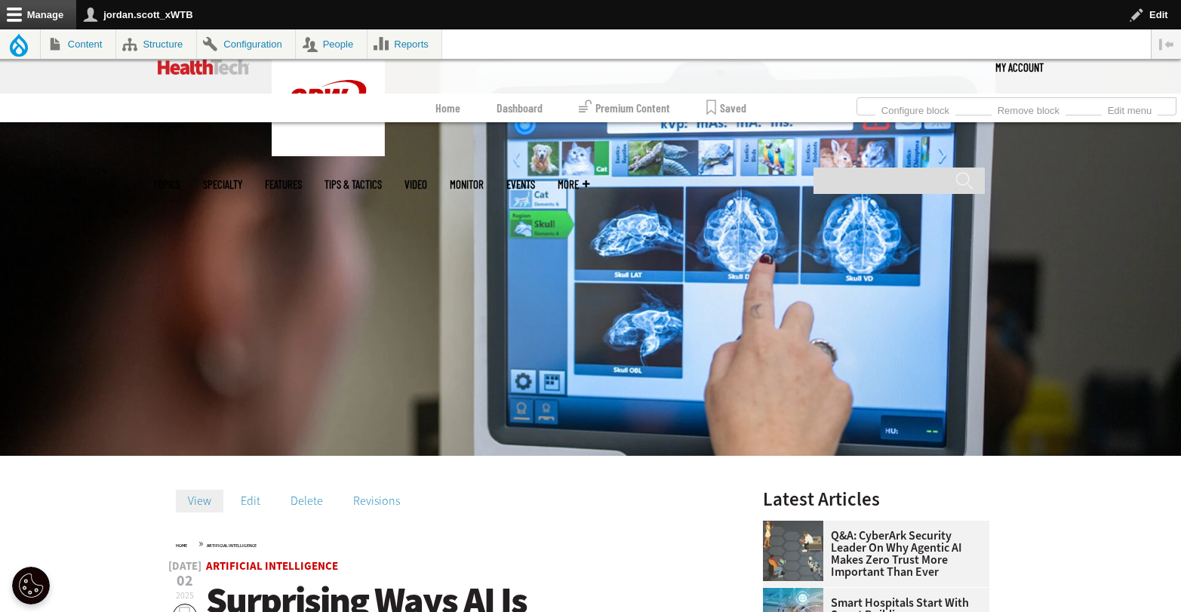
scroll to position [210, 0]
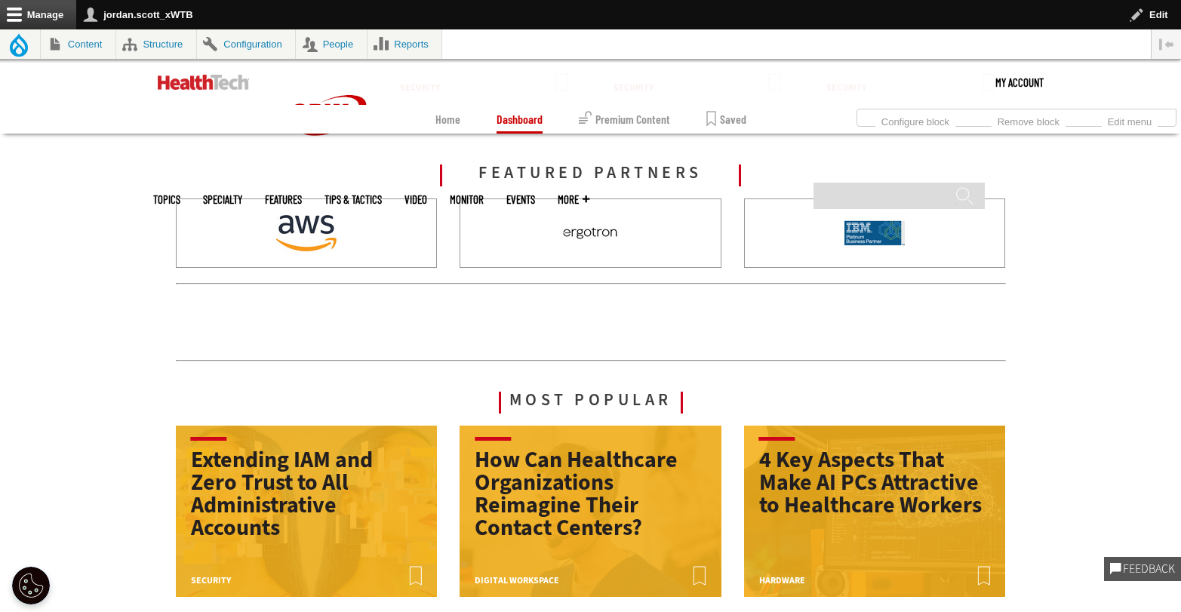
scroll to position [1820, 0]
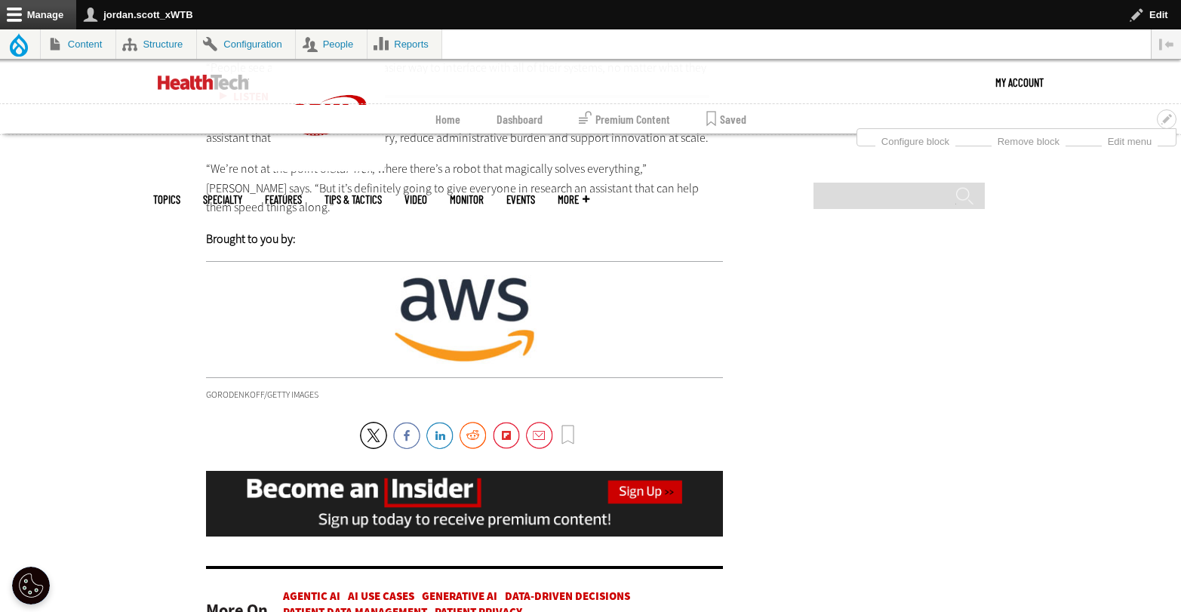
scroll to position [3527, 0]
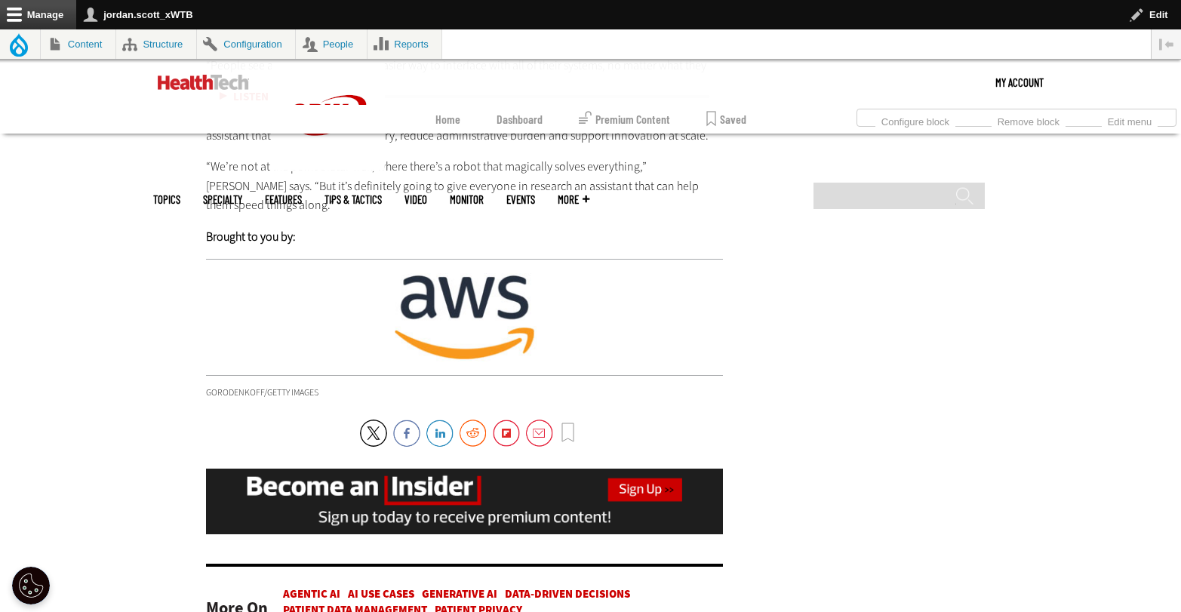
click at [559, 273] on img at bounding box center [465, 317] width 518 height 89
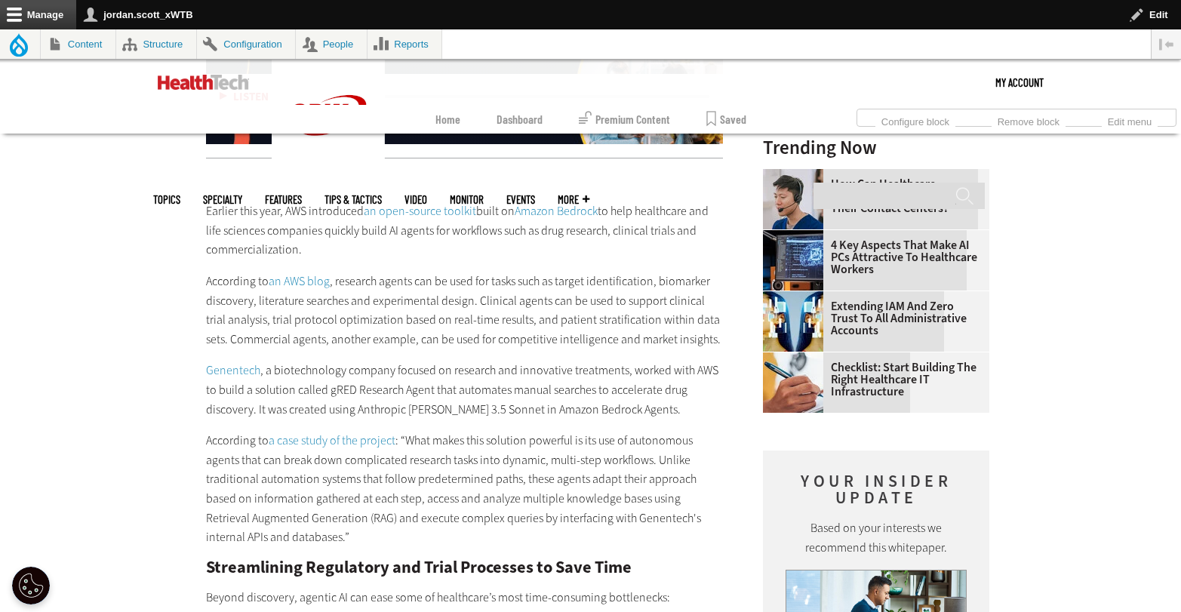
scroll to position [1595, 0]
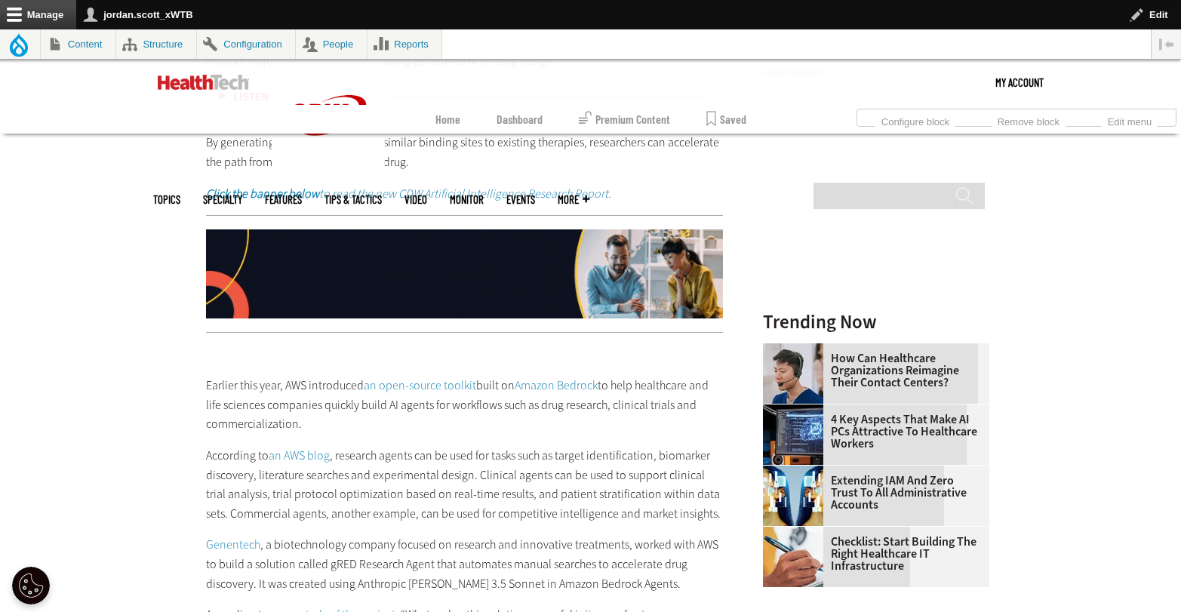
click at [508, 281] on img at bounding box center [465, 273] width 518 height 89
click at [527, 186] on em "Click the banner below to read the new CDW Artificial Intelligence Research Rep…" at bounding box center [408, 194] width 405 height 16
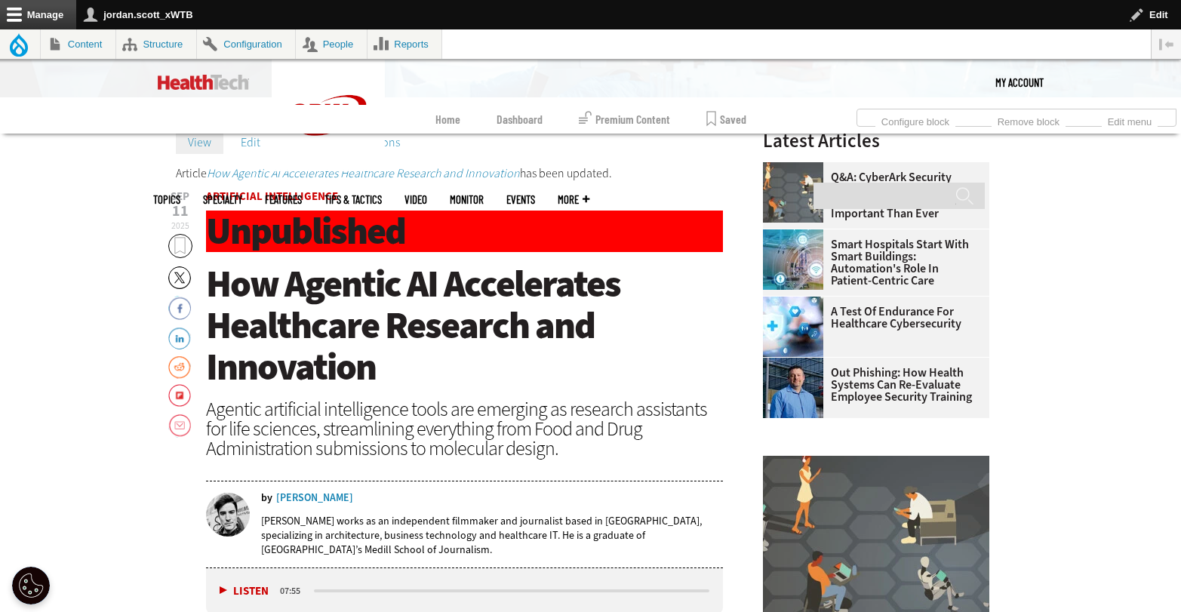
scroll to position [444, 0]
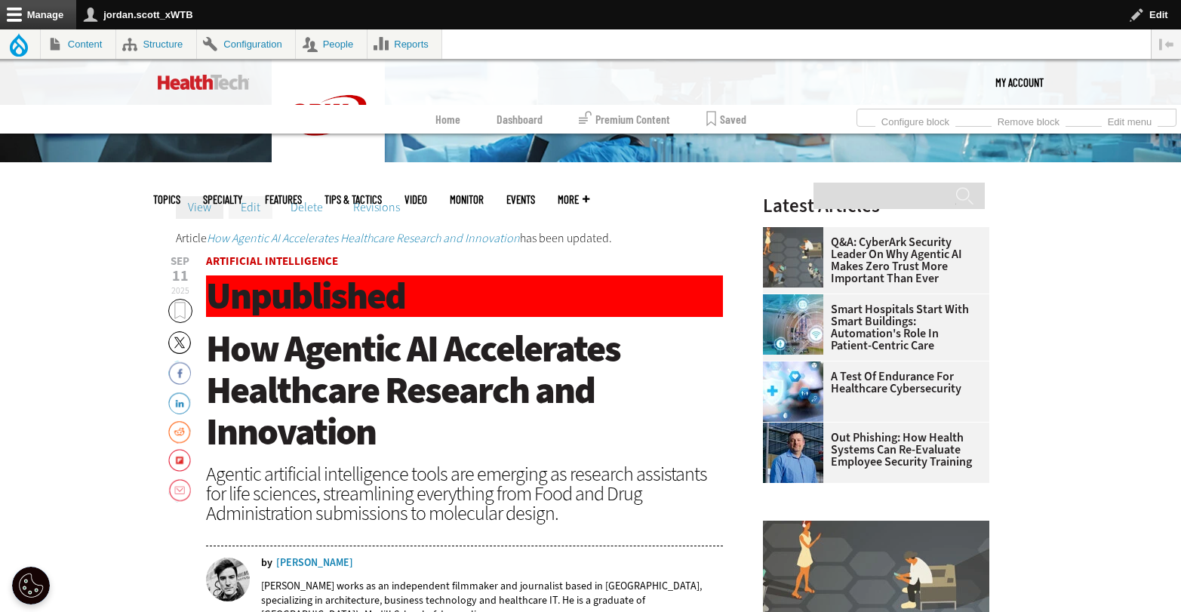
click at [254, 212] on link "Edit" at bounding box center [251, 207] width 44 height 23
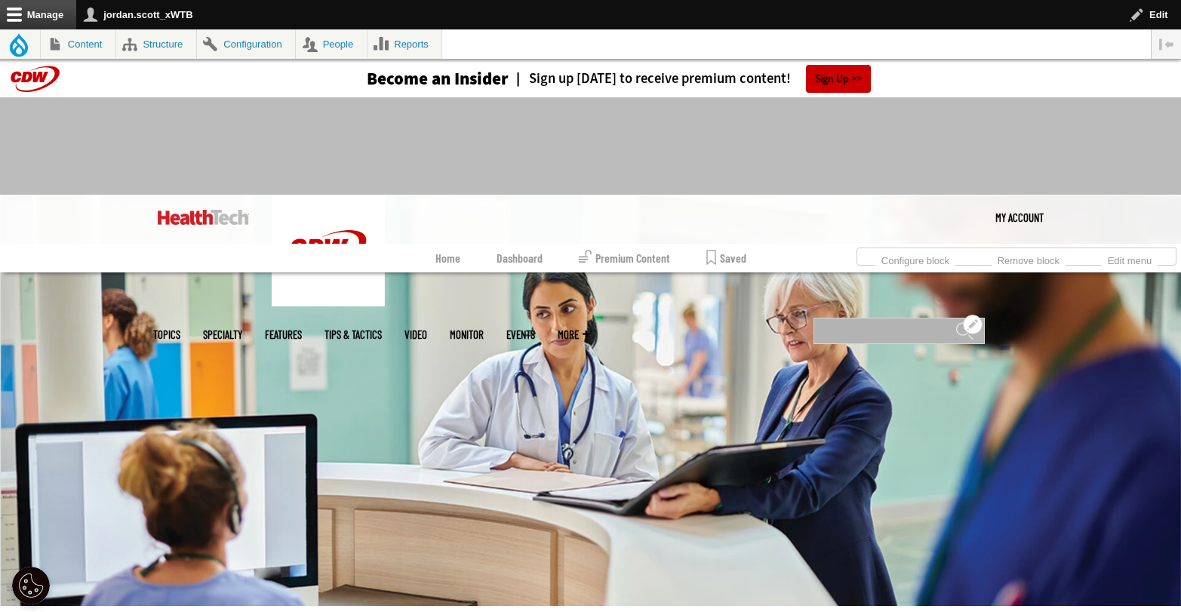
click at [868, 318] on input "Search" at bounding box center [898, 331] width 171 height 26
type input "**********"
click at [955, 321] on input "******" at bounding box center [964, 336] width 18 height 30
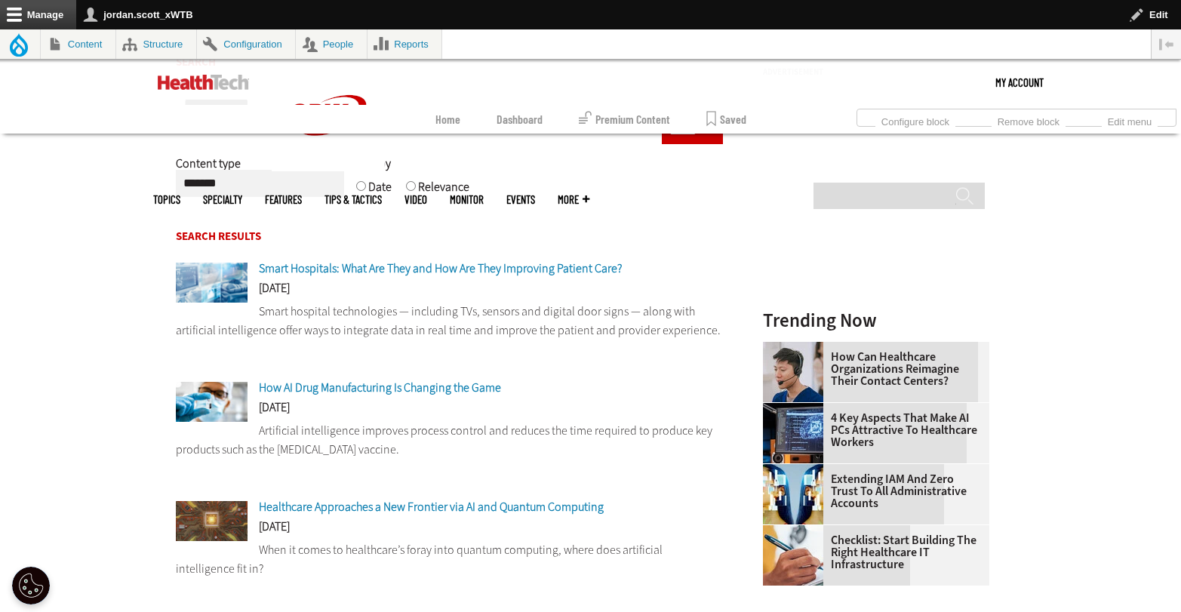
scroll to position [238, 0]
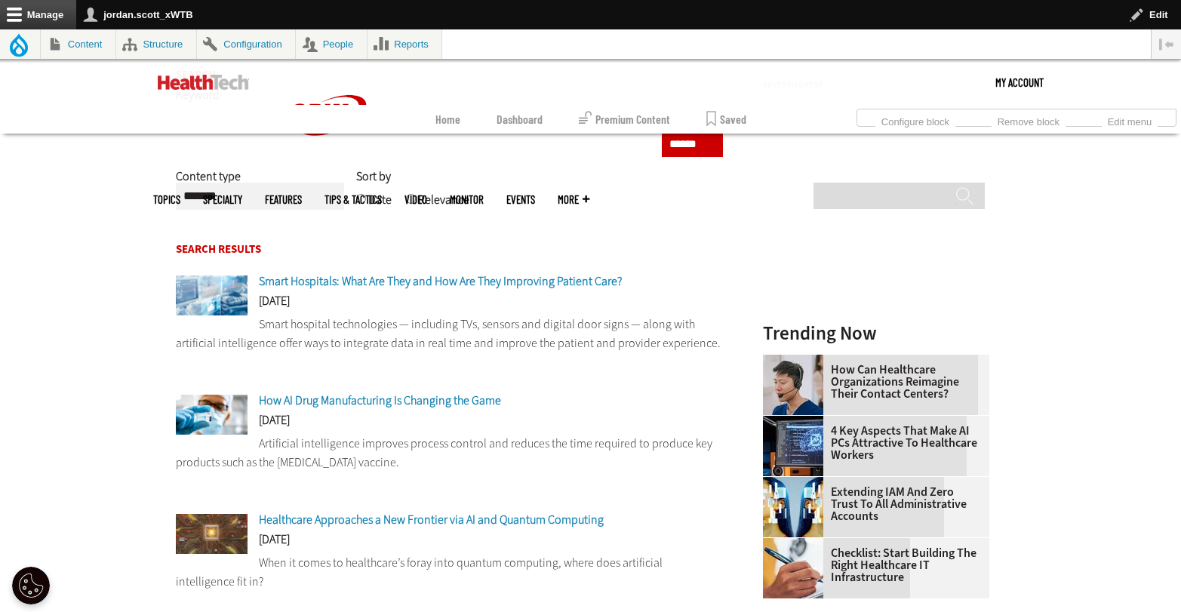
click at [520, 525] on span "Healthcare Approaches a New Frontier via AI and Quantum Computing" at bounding box center [431, 520] width 345 height 16
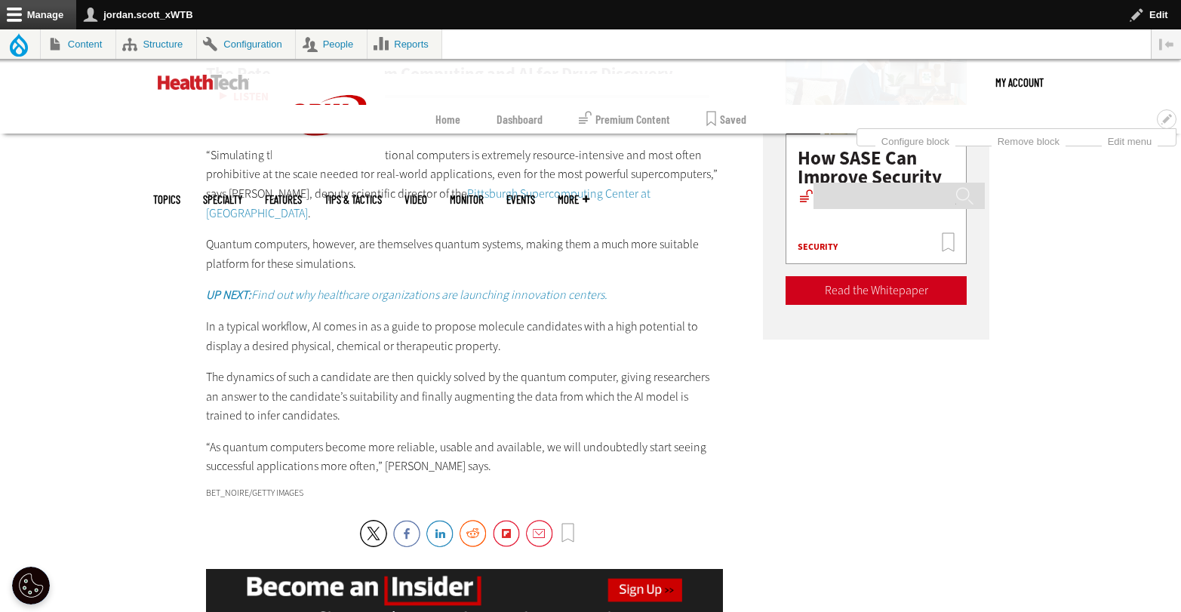
scroll to position [2384, 0]
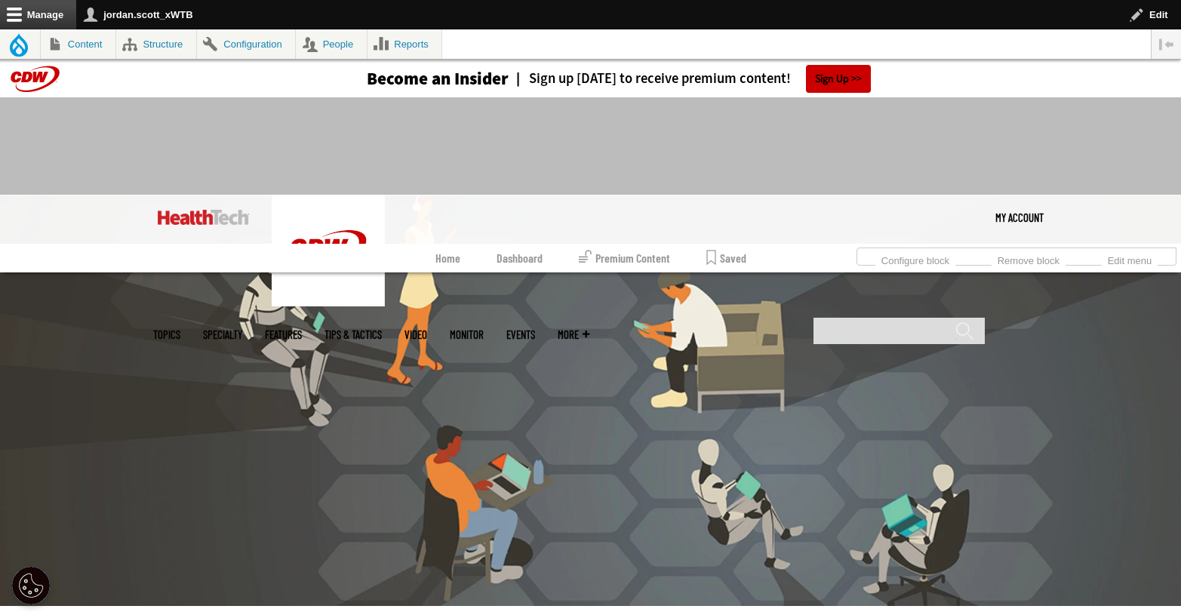
scroll to position [312, 0]
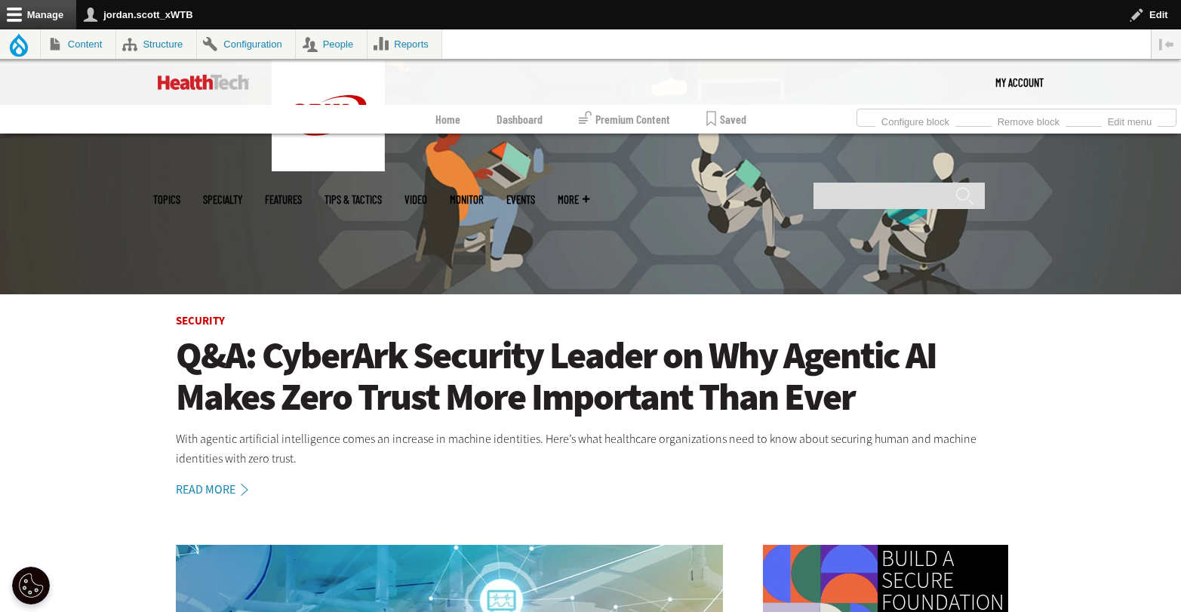
click at [410, 358] on h1 "Q&A: CyberArk Security Leader on Why Agentic AI Makes Zero Trust More Important…" at bounding box center [591, 376] width 830 height 83
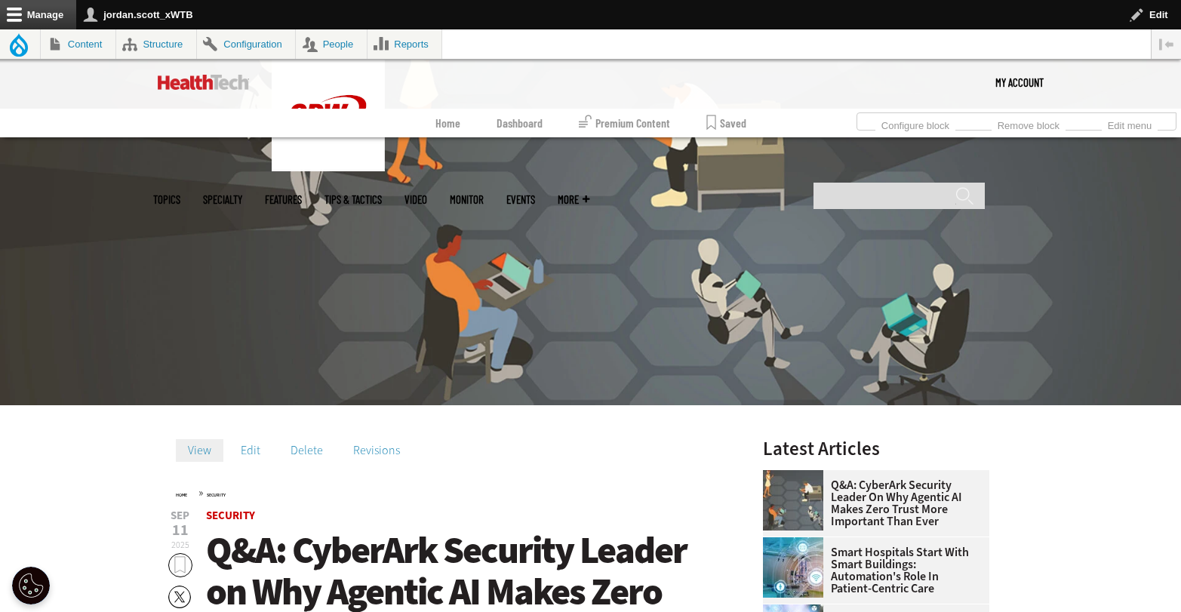
scroll to position [485, 0]
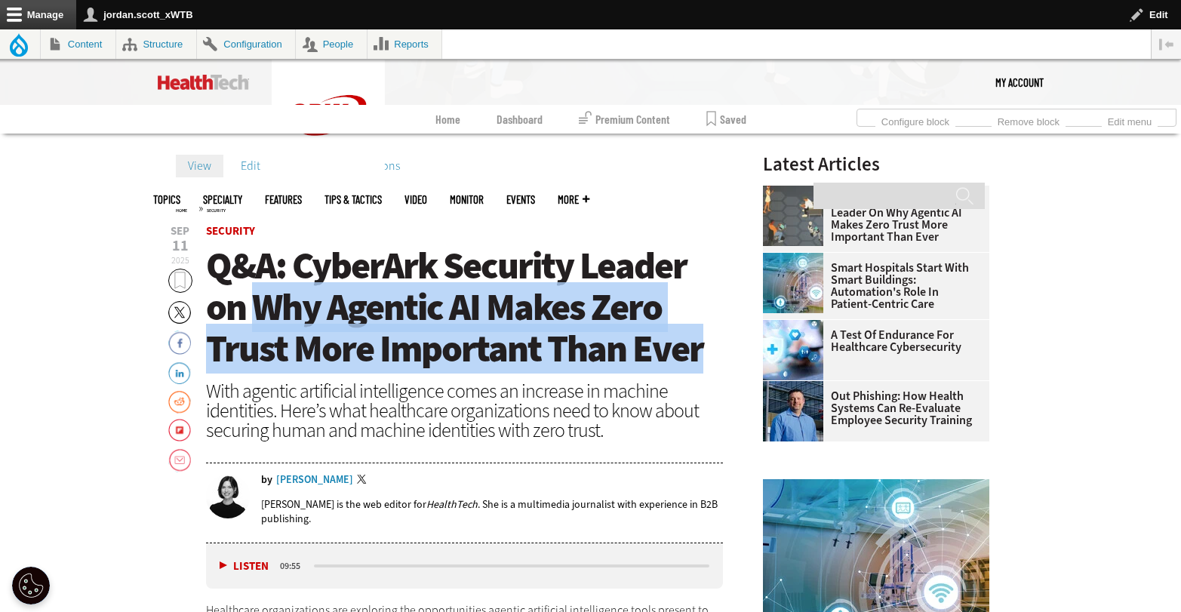
drag, startPoint x: 705, startPoint y: 349, endPoint x: 258, endPoint y: 317, distance: 447.8
click at [258, 317] on h1 "Q&A: CyberArk Security Leader on Why Agentic AI Makes Zero Trust More Important…" at bounding box center [465, 307] width 518 height 124
copy span "Why Agentic AI Makes Zero Trust More Important Than Ever"
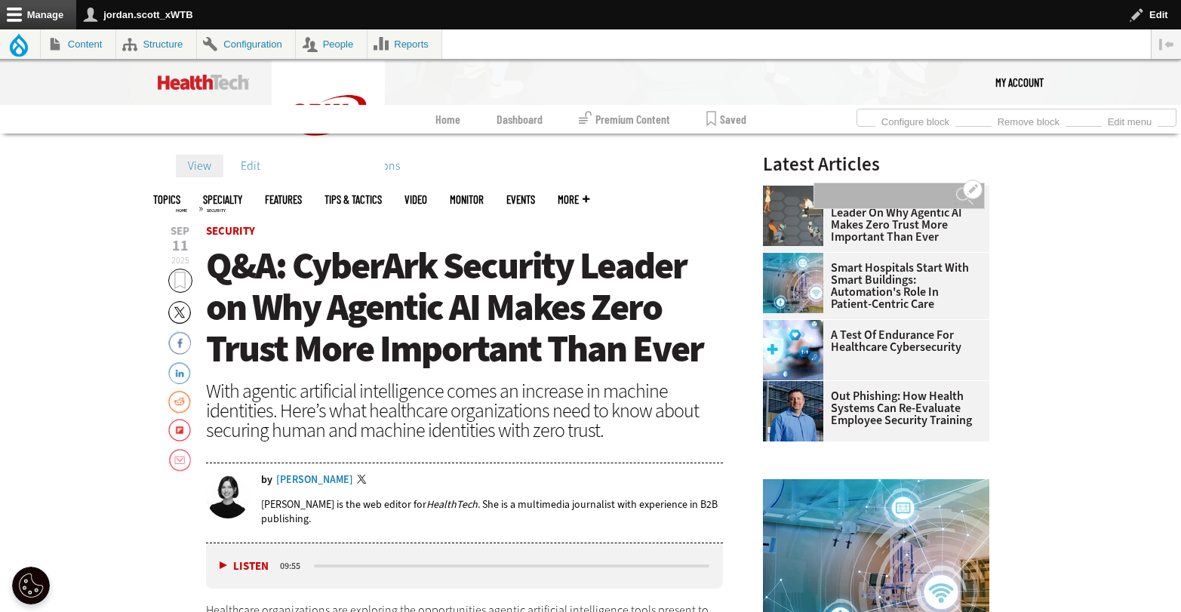
click at [889, 183] on input "Search" at bounding box center [898, 196] width 171 height 26
type input "***"
click at [955, 186] on input "******" at bounding box center [964, 201] width 18 height 30
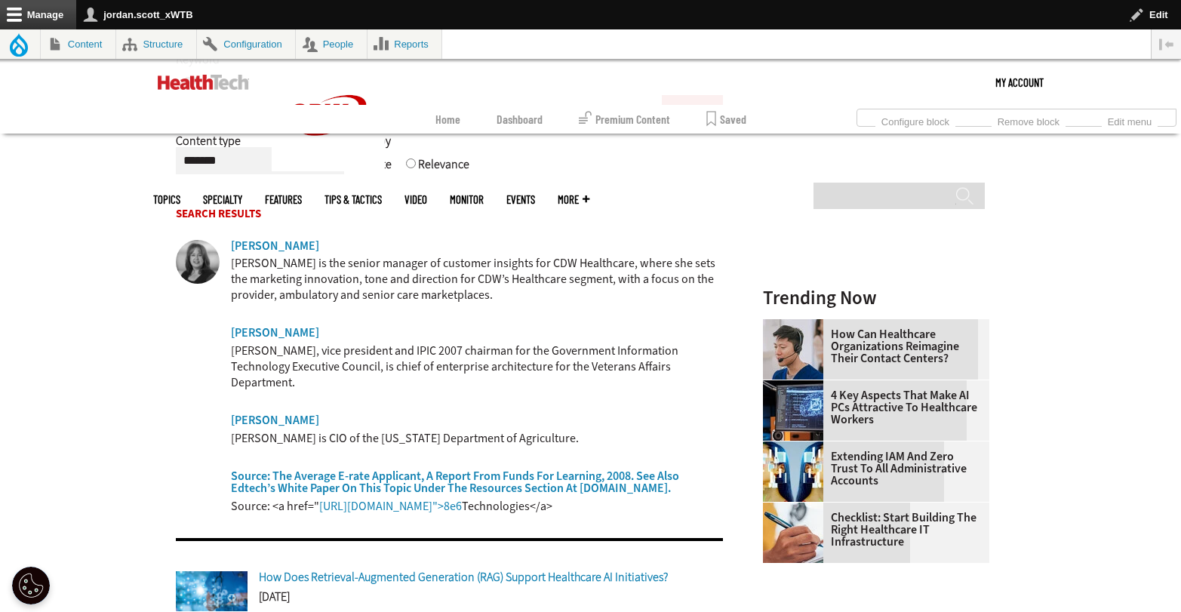
scroll to position [601, 0]
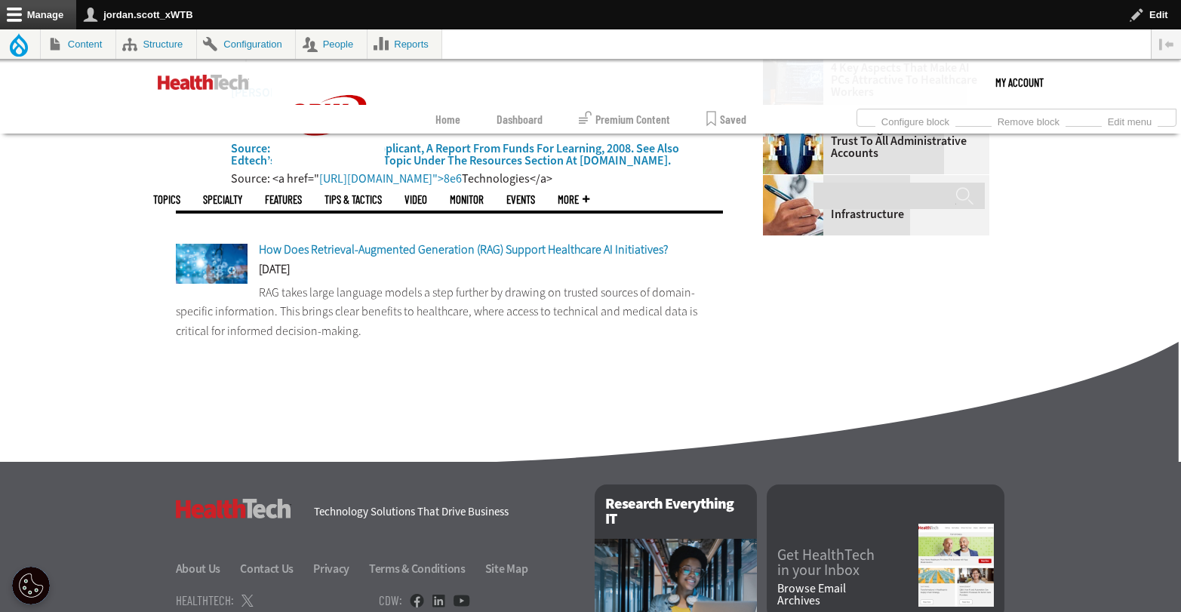
click at [420, 241] on span "How Does Retrieval-Augmented Generation (RAG) Support Healthcare AI Initiatives?" at bounding box center [463, 249] width 409 height 16
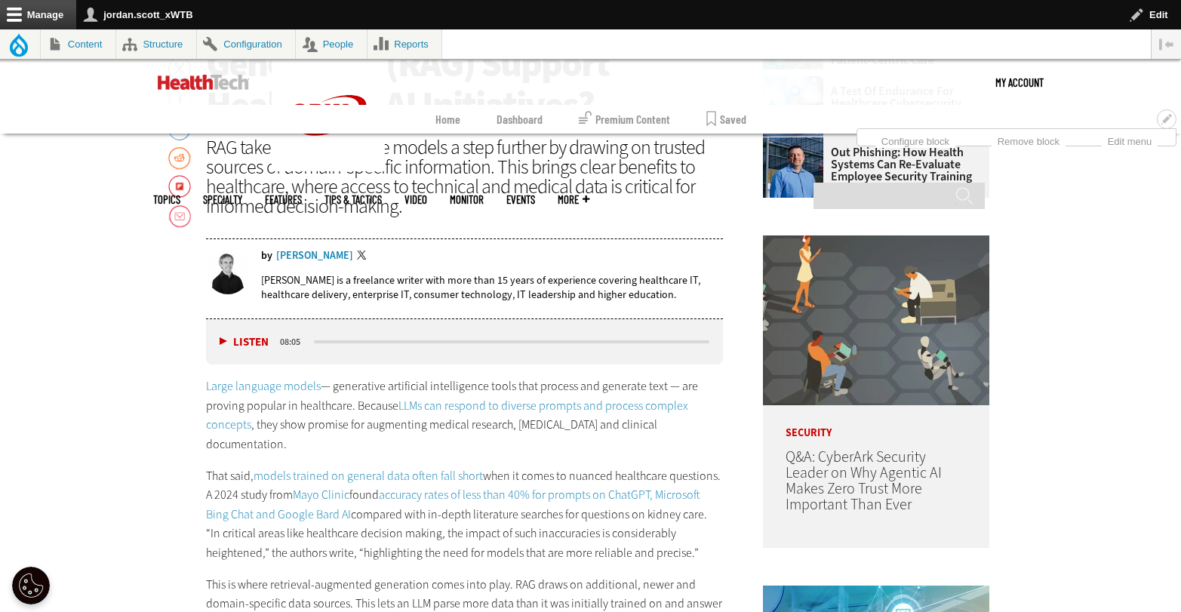
scroll to position [797, 0]
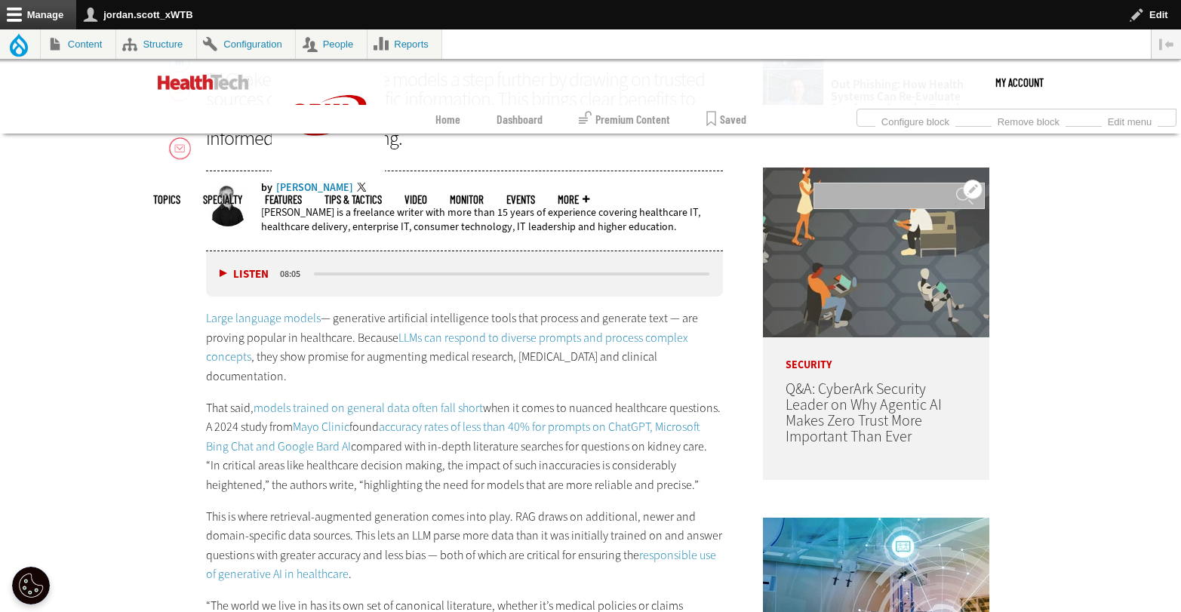
click at [865, 183] on input "Search" at bounding box center [898, 196] width 171 height 26
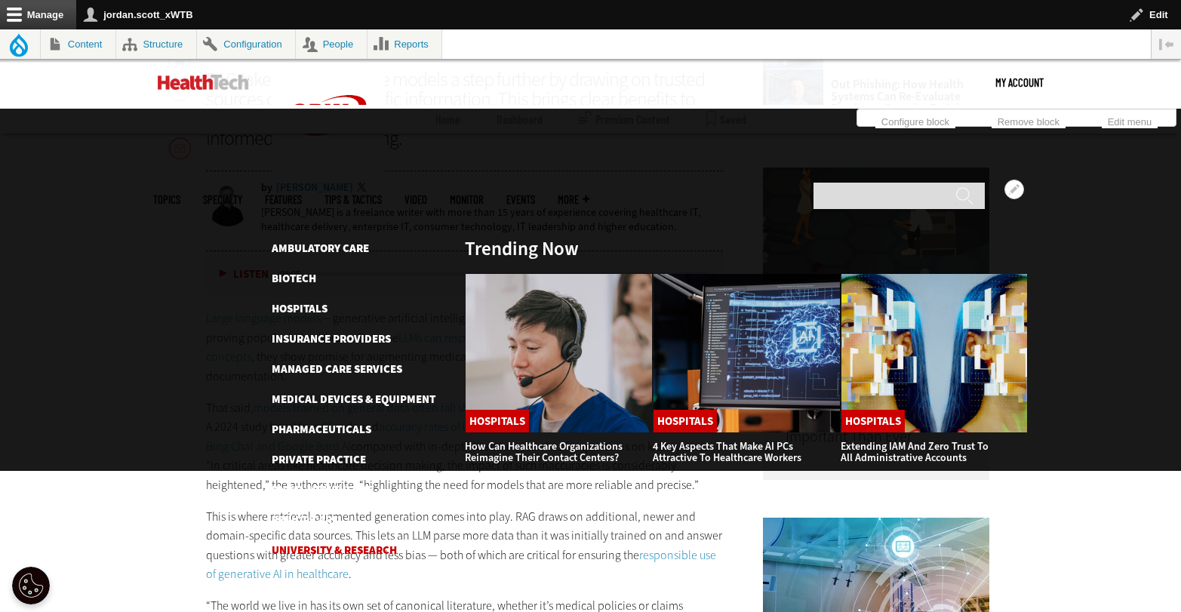
click at [364, 542] on link "University & Research" at bounding box center [334, 549] width 125 height 15
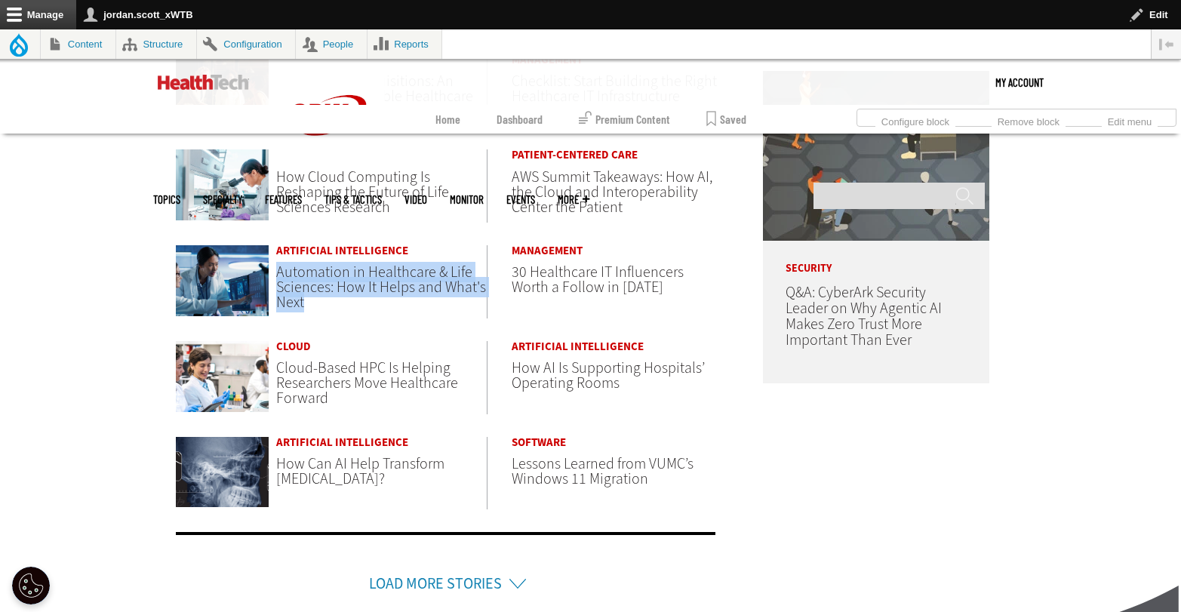
scroll to position [828, 0]
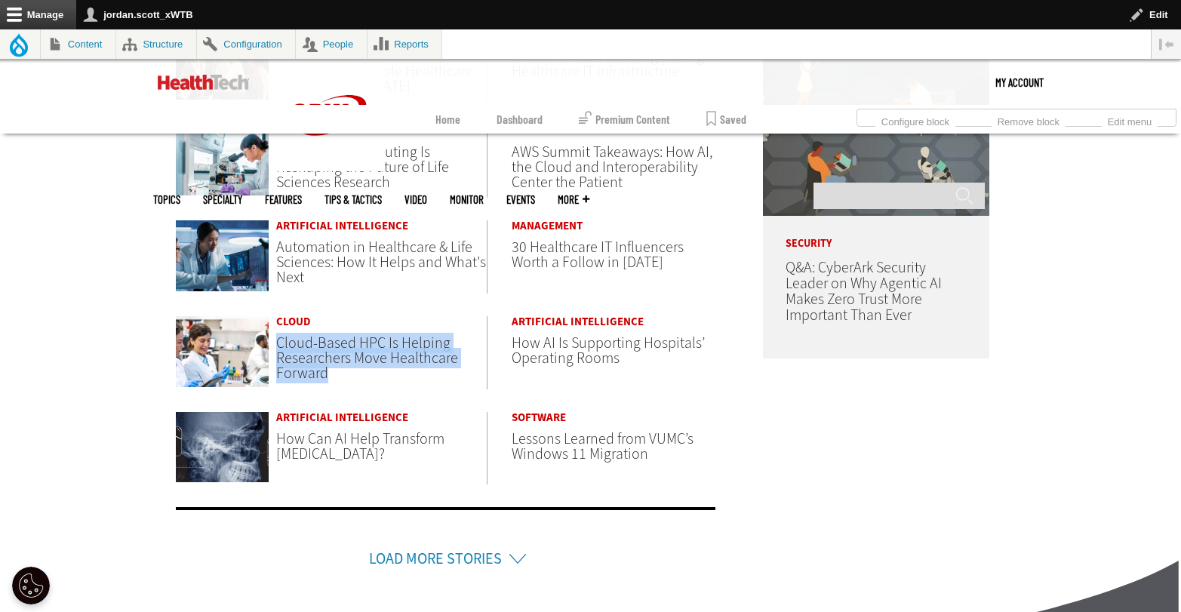
click at [484, 548] on link "Load More Stories" at bounding box center [435, 558] width 133 height 20
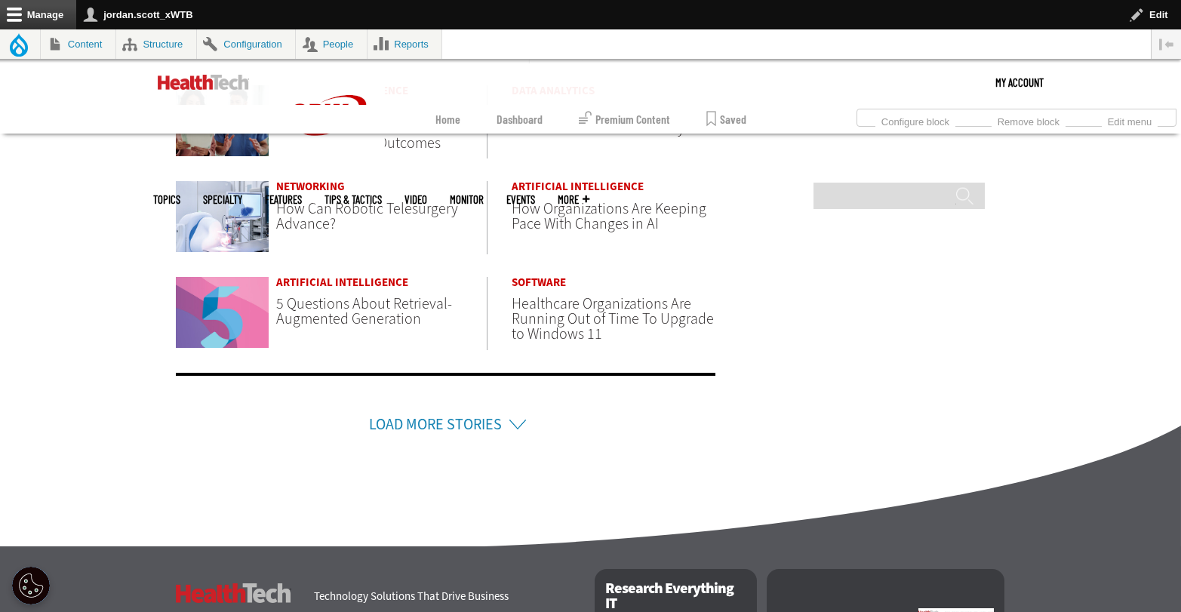
scroll to position [1467, 0]
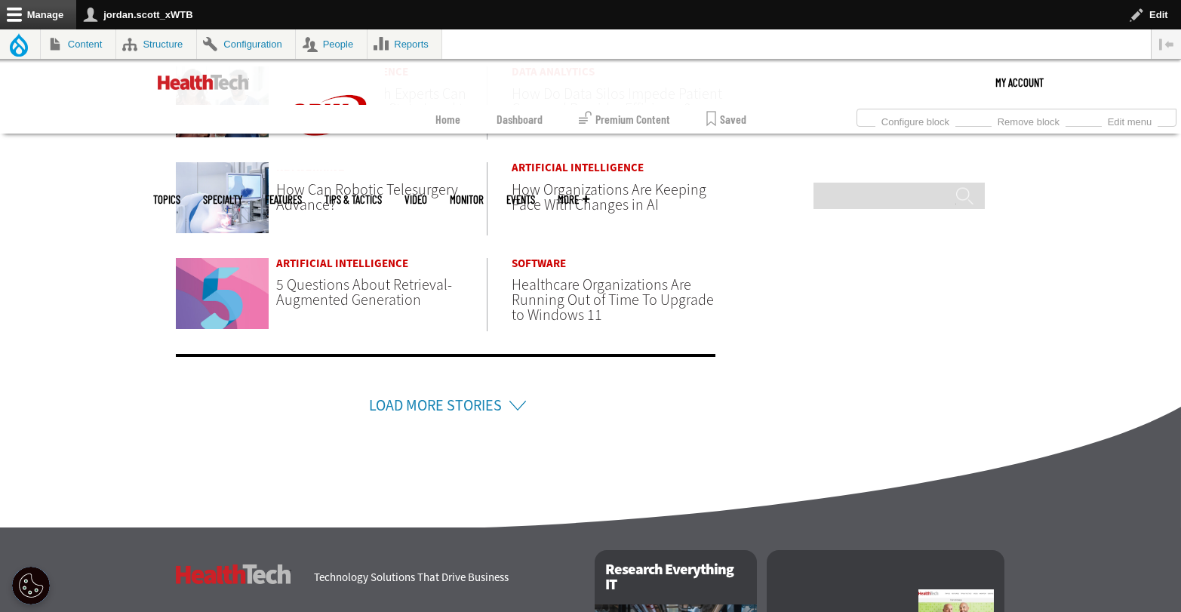
click at [492, 395] on link "Load More Stories" at bounding box center [435, 405] width 133 height 20
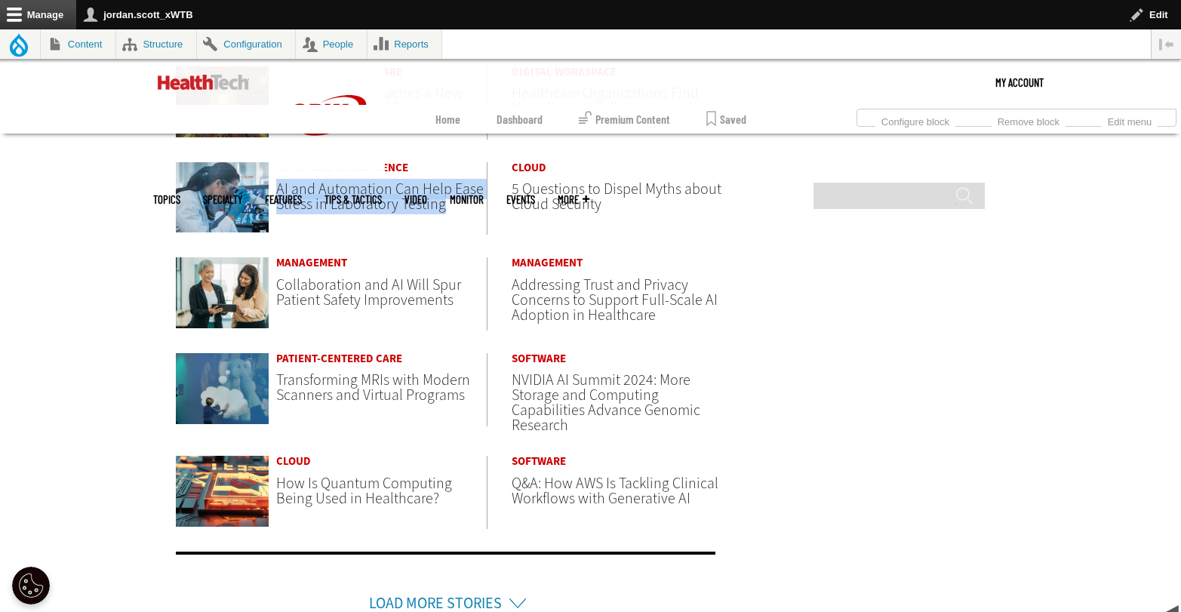
scroll to position [1765, 0]
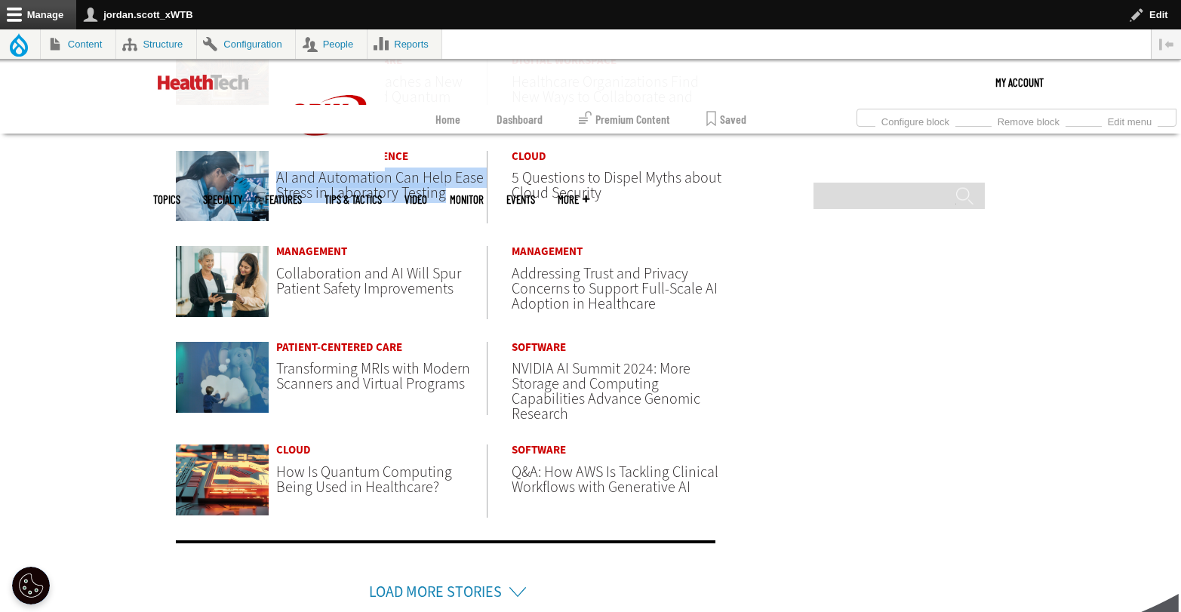
click at [488, 582] on link "Load More Stories" at bounding box center [435, 592] width 133 height 20
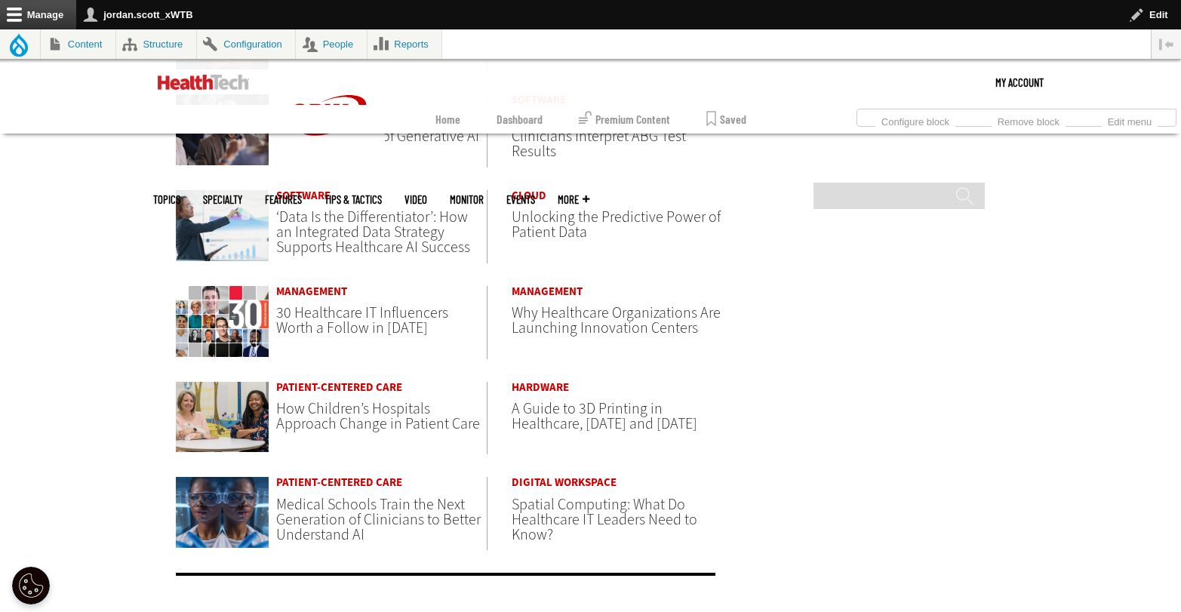
scroll to position [2214, 0]
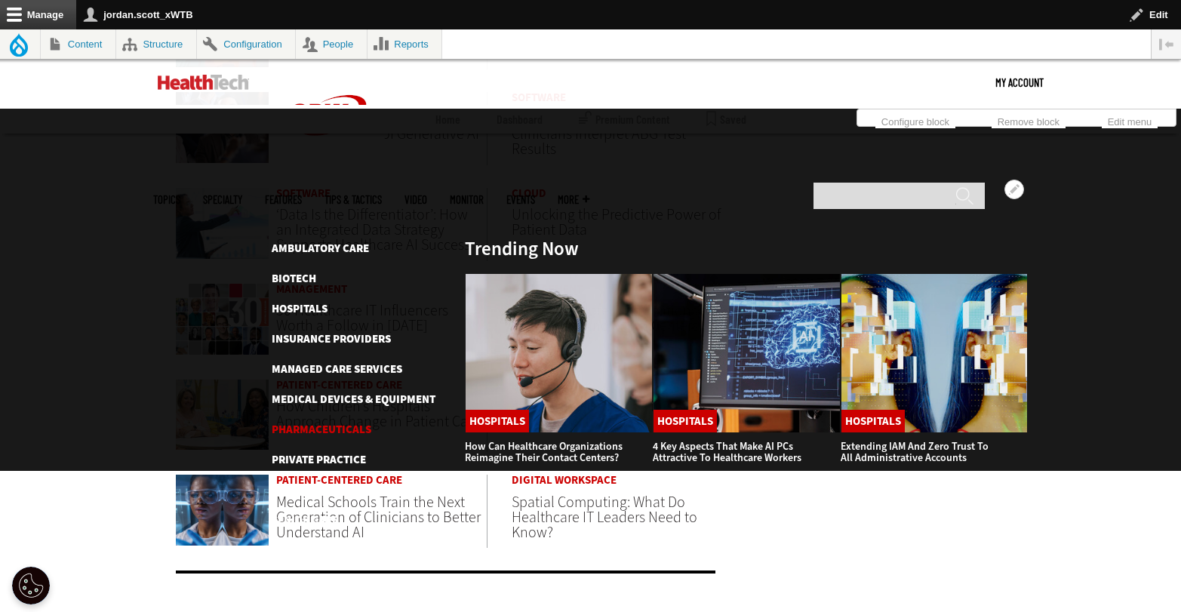
click at [342, 422] on link "Pharmaceuticals" at bounding box center [322, 429] width 100 height 15
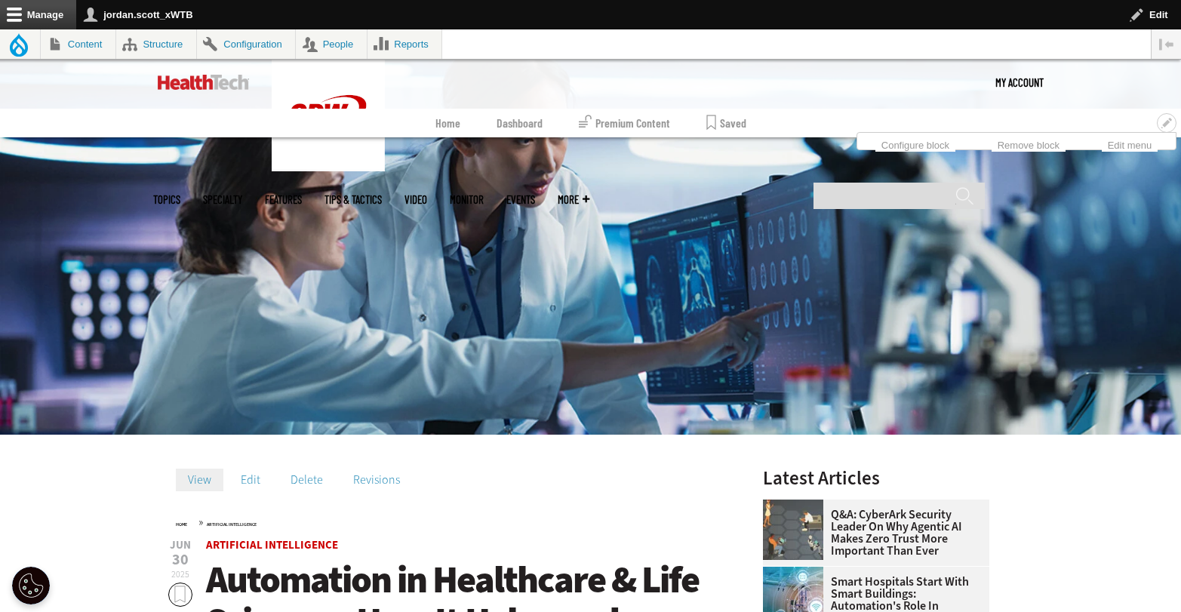
scroll to position [459, 0]
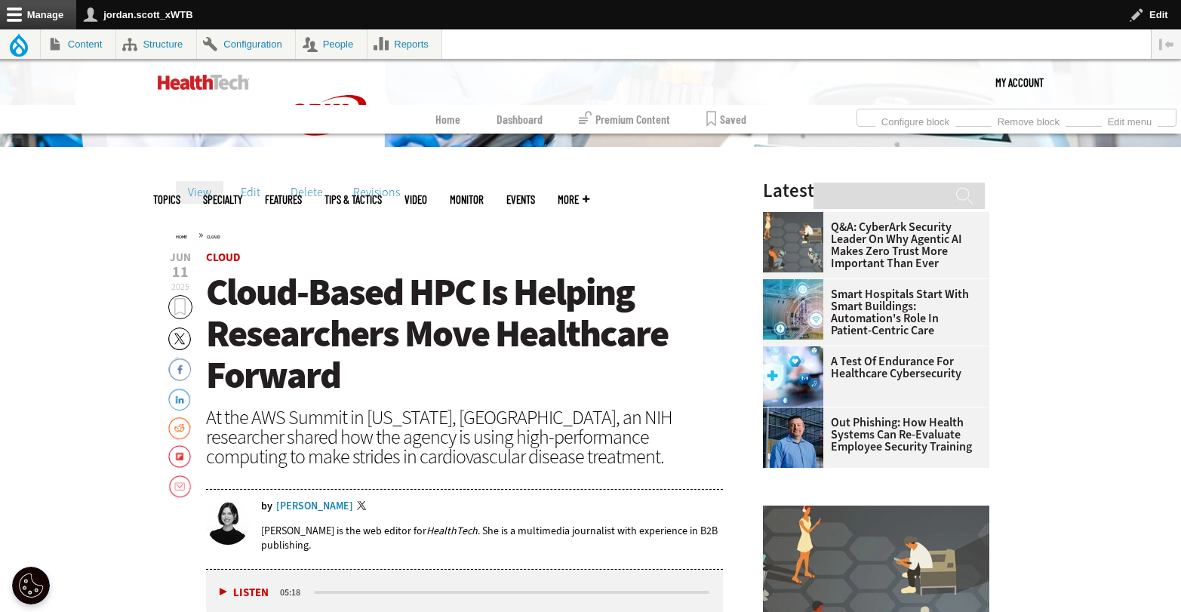
scroll to position [462, 0]
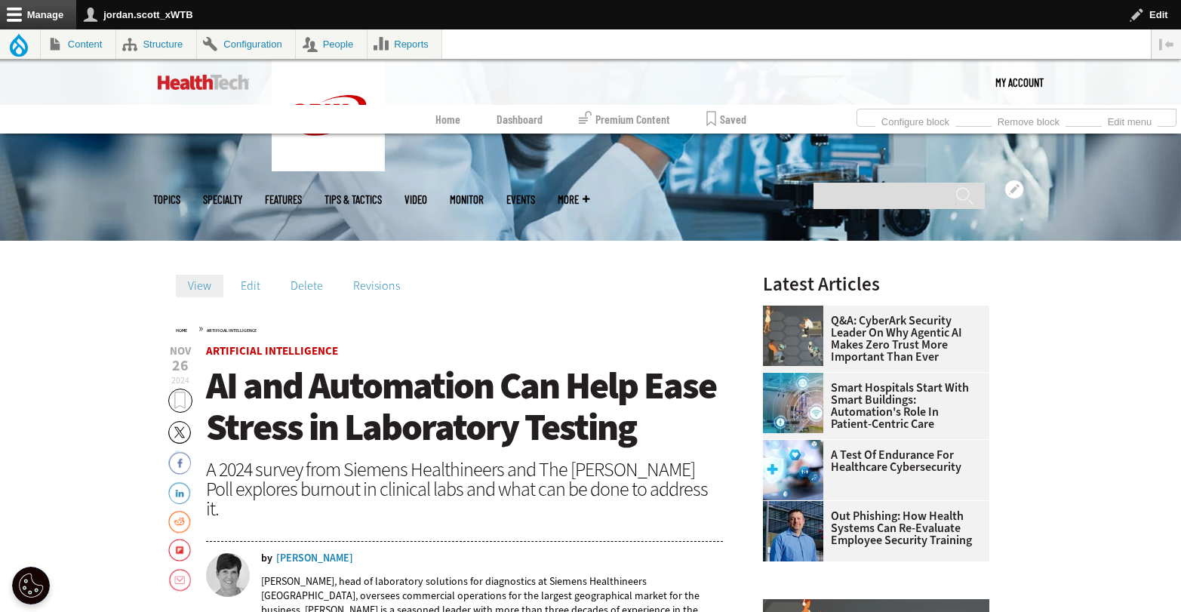
scroll to position [367, 0]
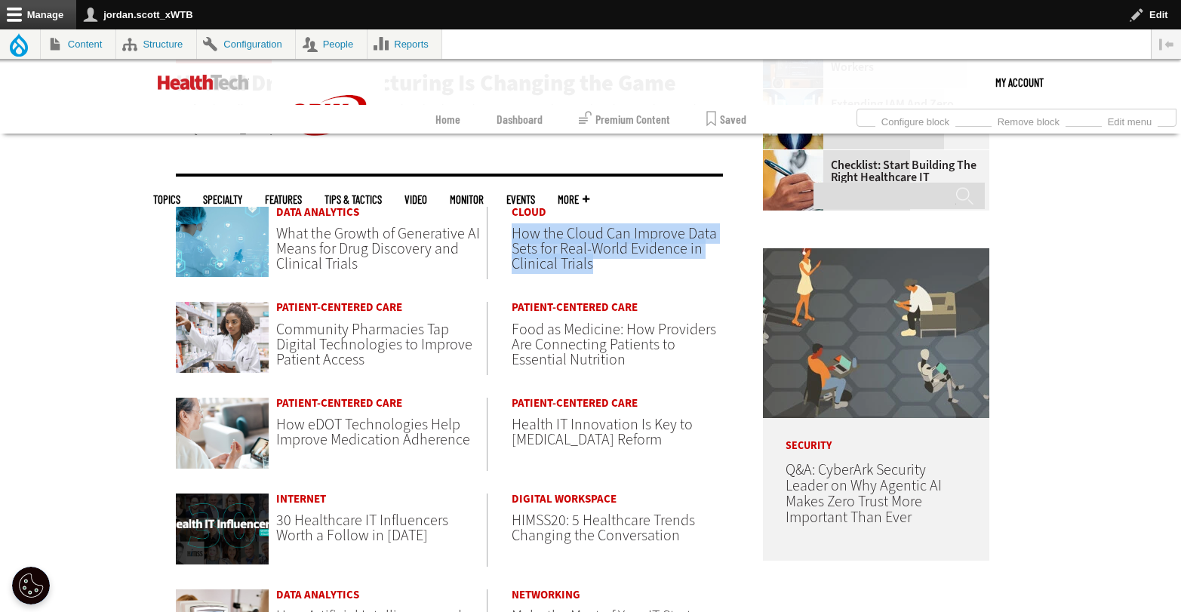
scroll to position [626, 0]
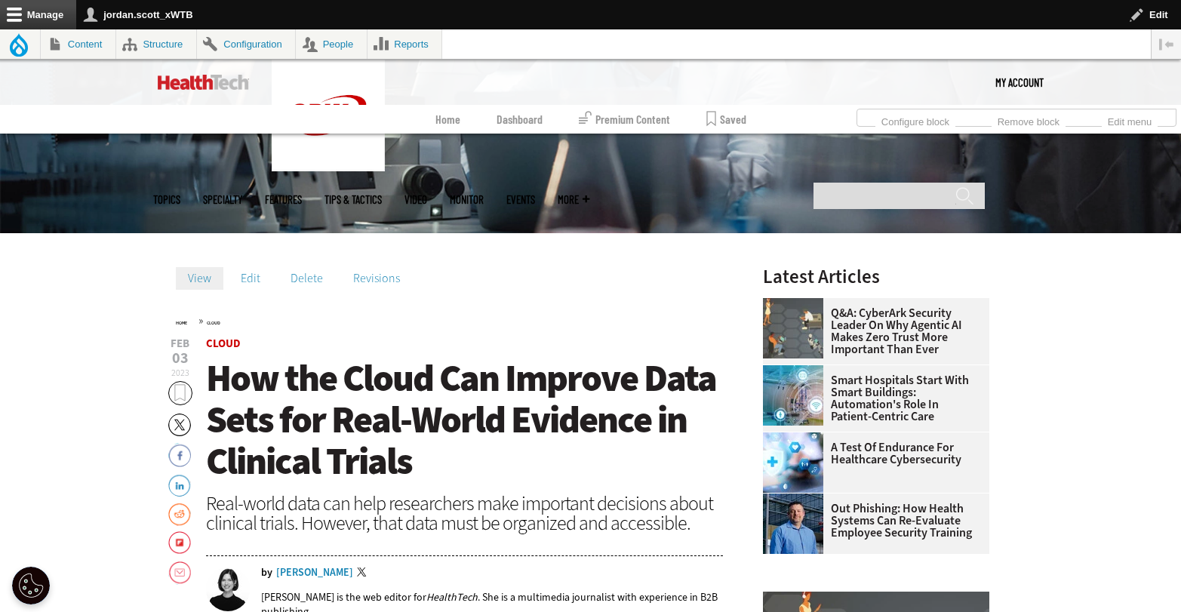
scroll to position [484, 0]
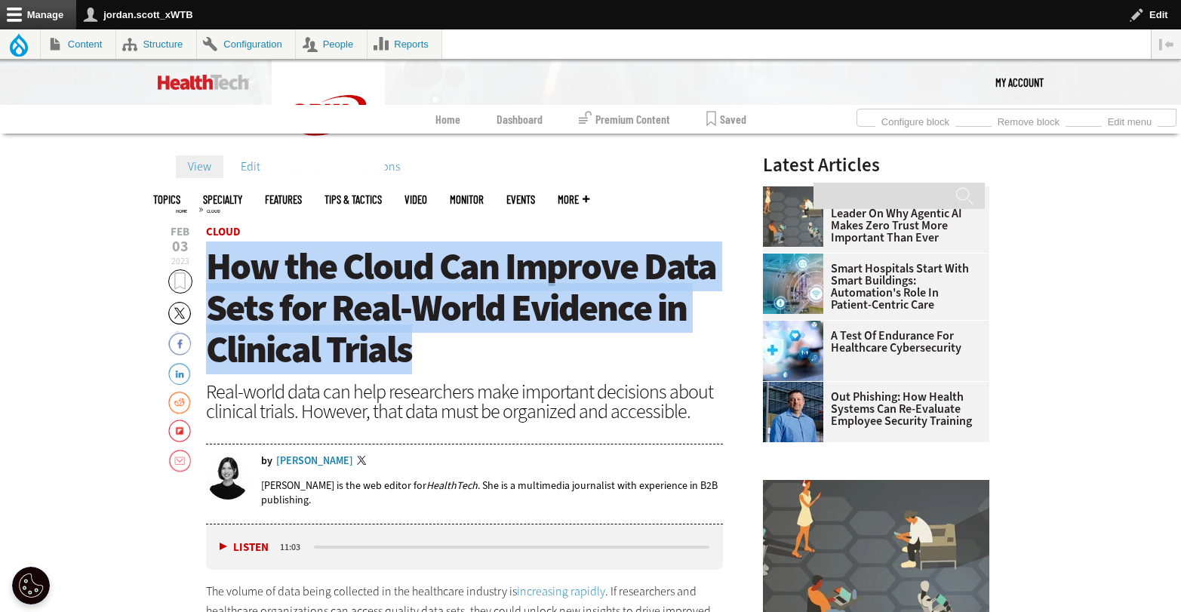
drag, startPoint x: 439, startPoint y: 349, endPoint x: 202, endPoint y: 275, distance: 248.2
copy span "How the Cloud Can Improve Data Sets for Real-World Evidence in Clinical Trials"
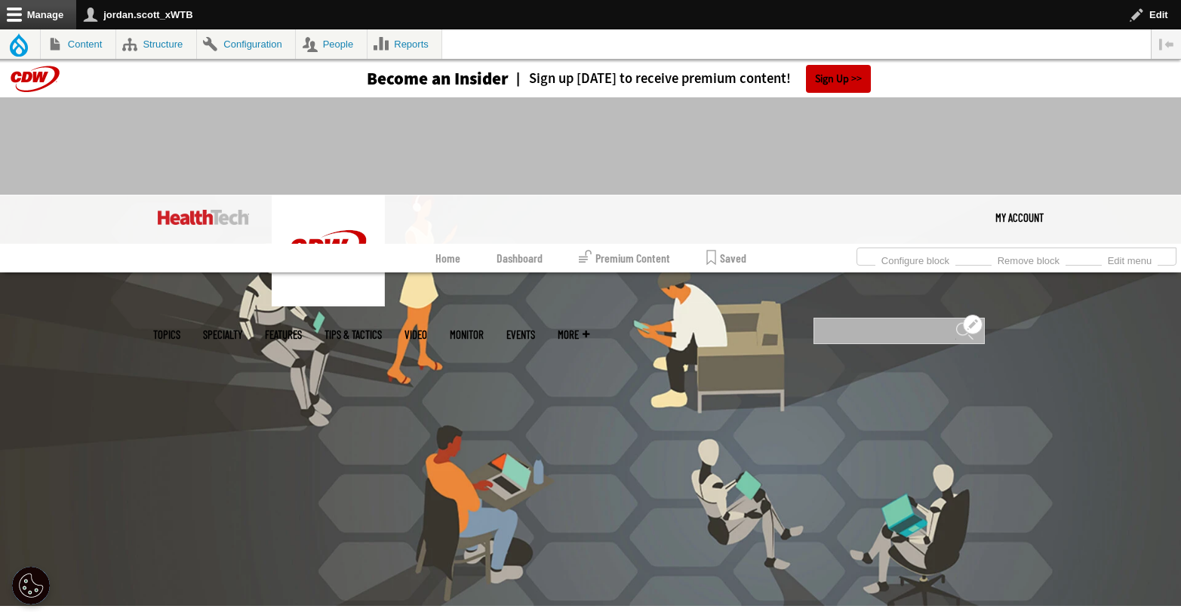
click at [872, 318] on input "Search" at bounding box center [898, 331] width 171 height 26
type input "**********"
click at [955, 321] on input "******" at bounding box center [964, 336] width 18 height 30
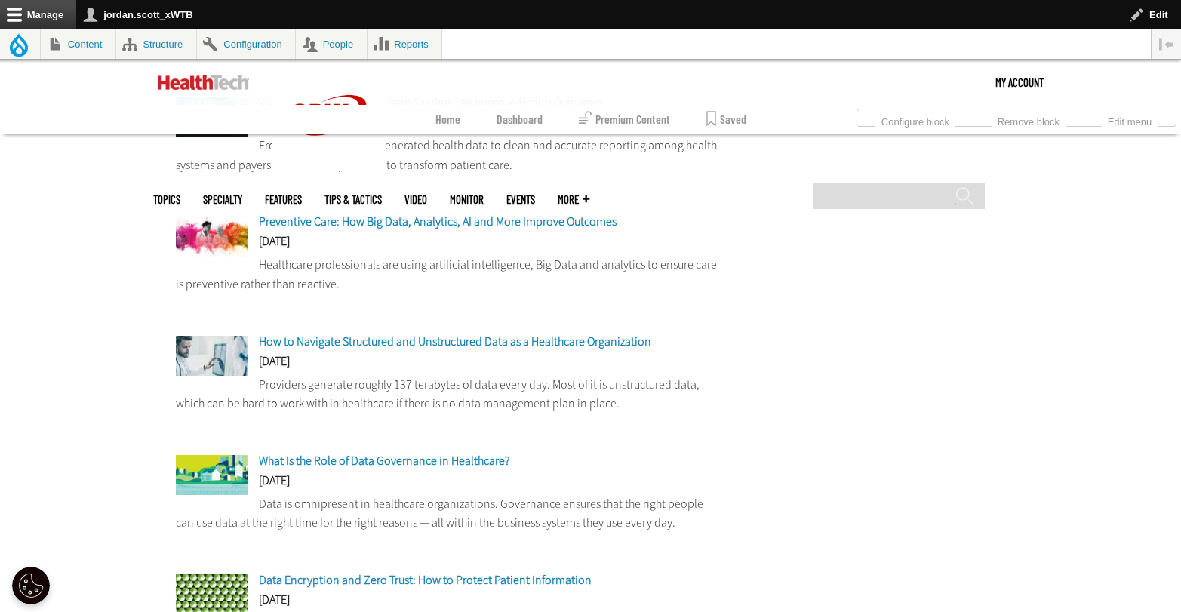
scroll to position [815, 0]
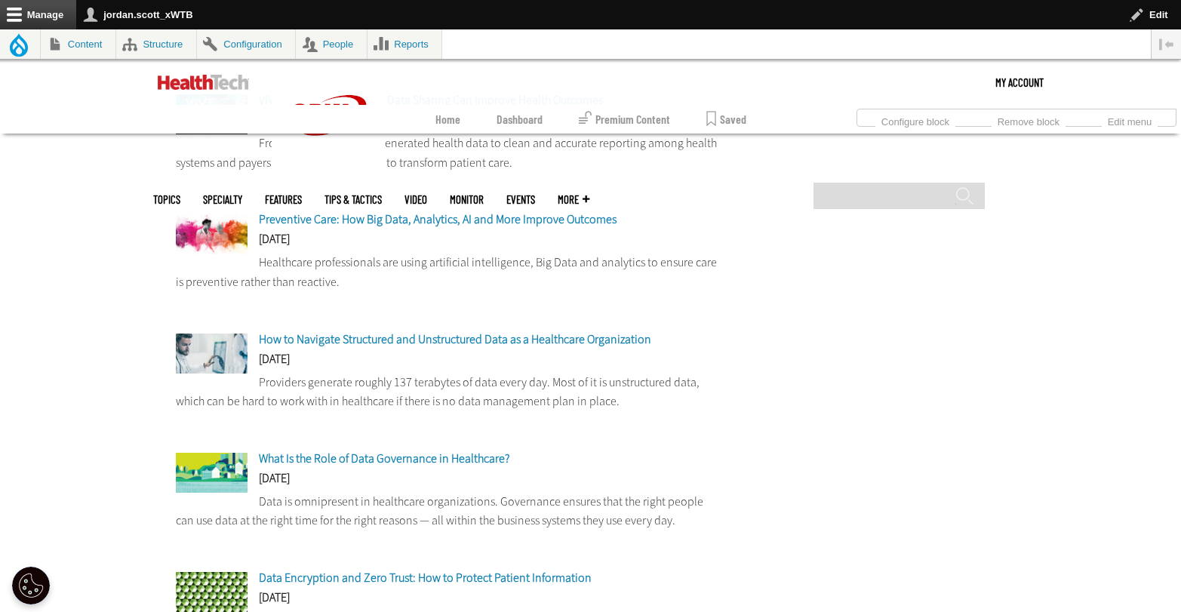
click at [499, 338] on span "How to Navigate Structured and Unstructured Data as a Healthcare Organization" at bounding box center [455, 339] width 392 height 16
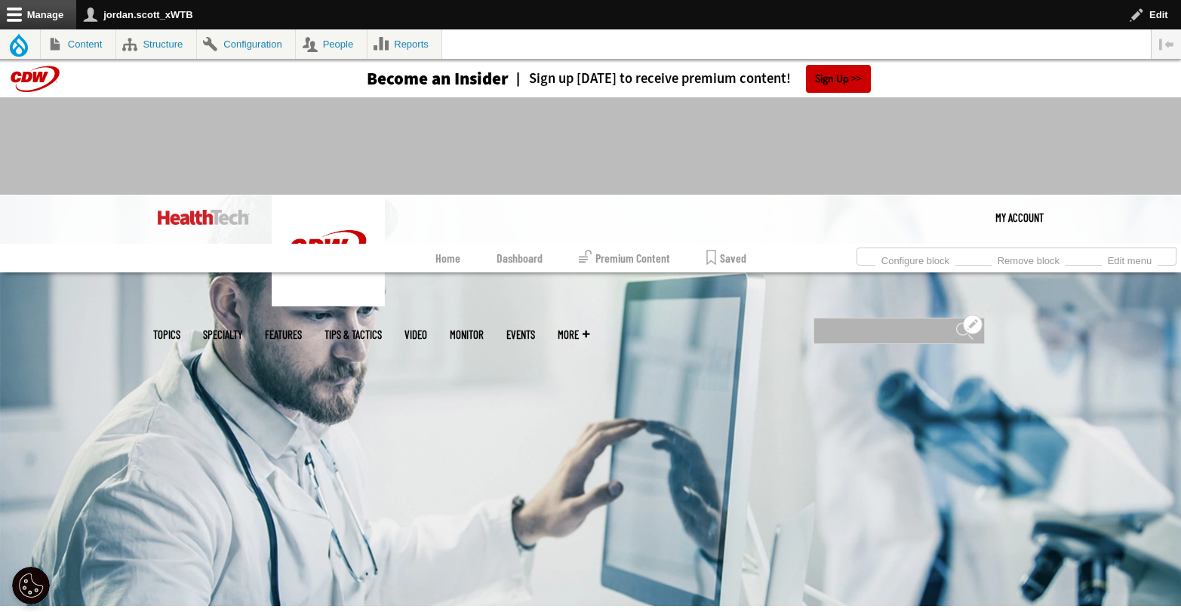
click at [860, 318] on input "Search" at bounding box center [898, 331] width 171 height 26
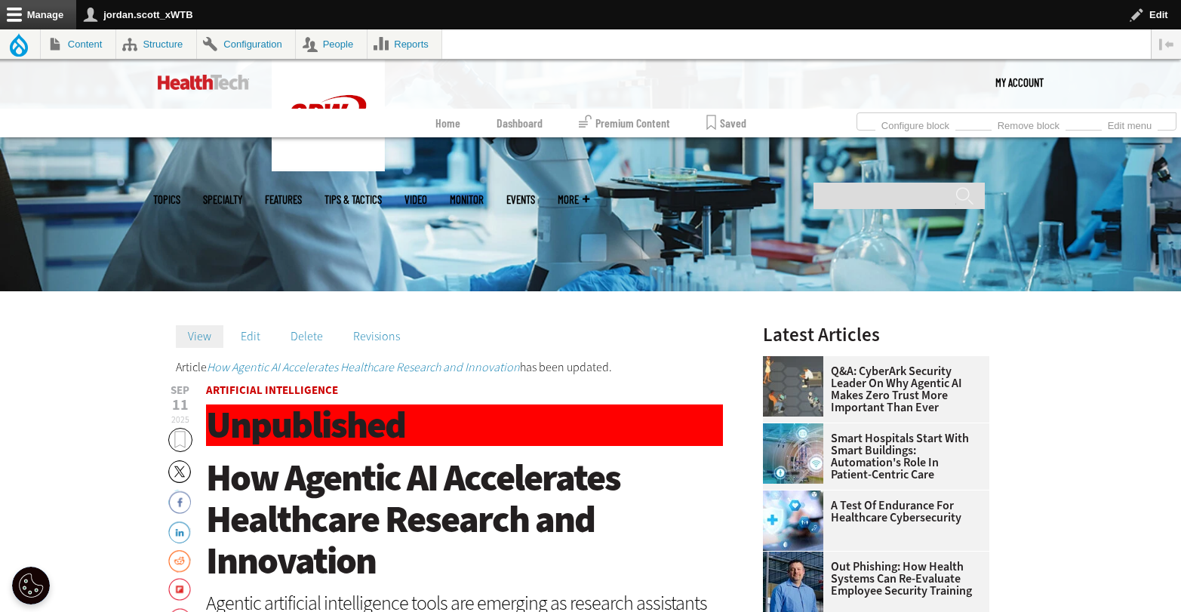
scroll to position [415, 0]
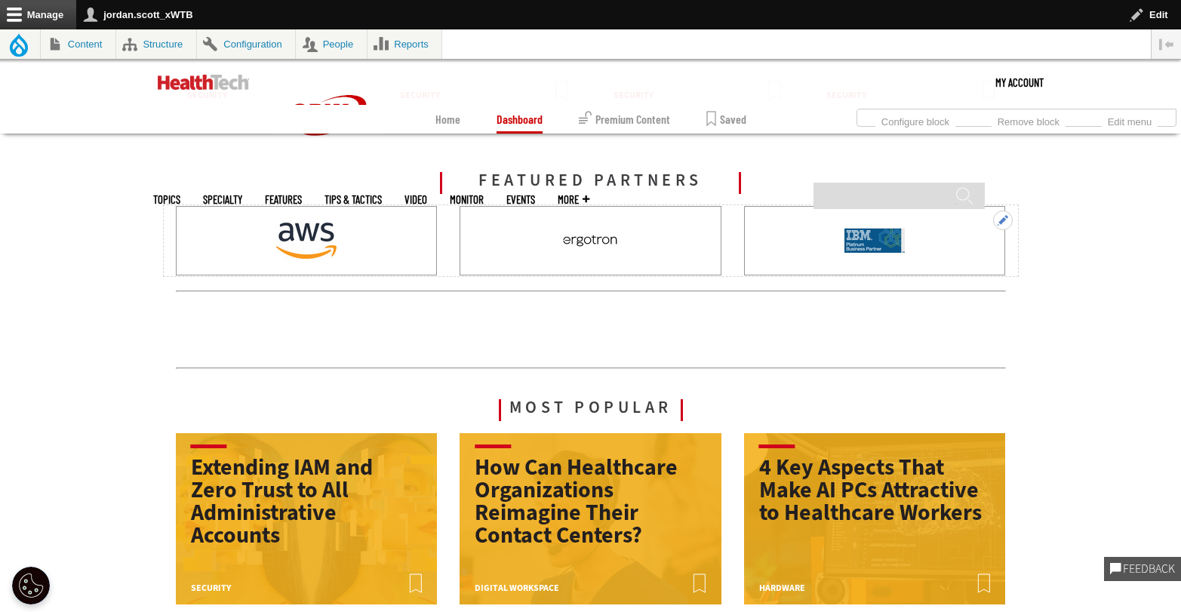
click at [1003, 217] on button "Open configuration options" at bounding box center [1003, 220] width 20 height 20
click at [991, 238] on link "Edit subqueue" at bounding box center [974, 244] width 75 height 16
